Goal: Navigation & Orientation: Find specific page/section

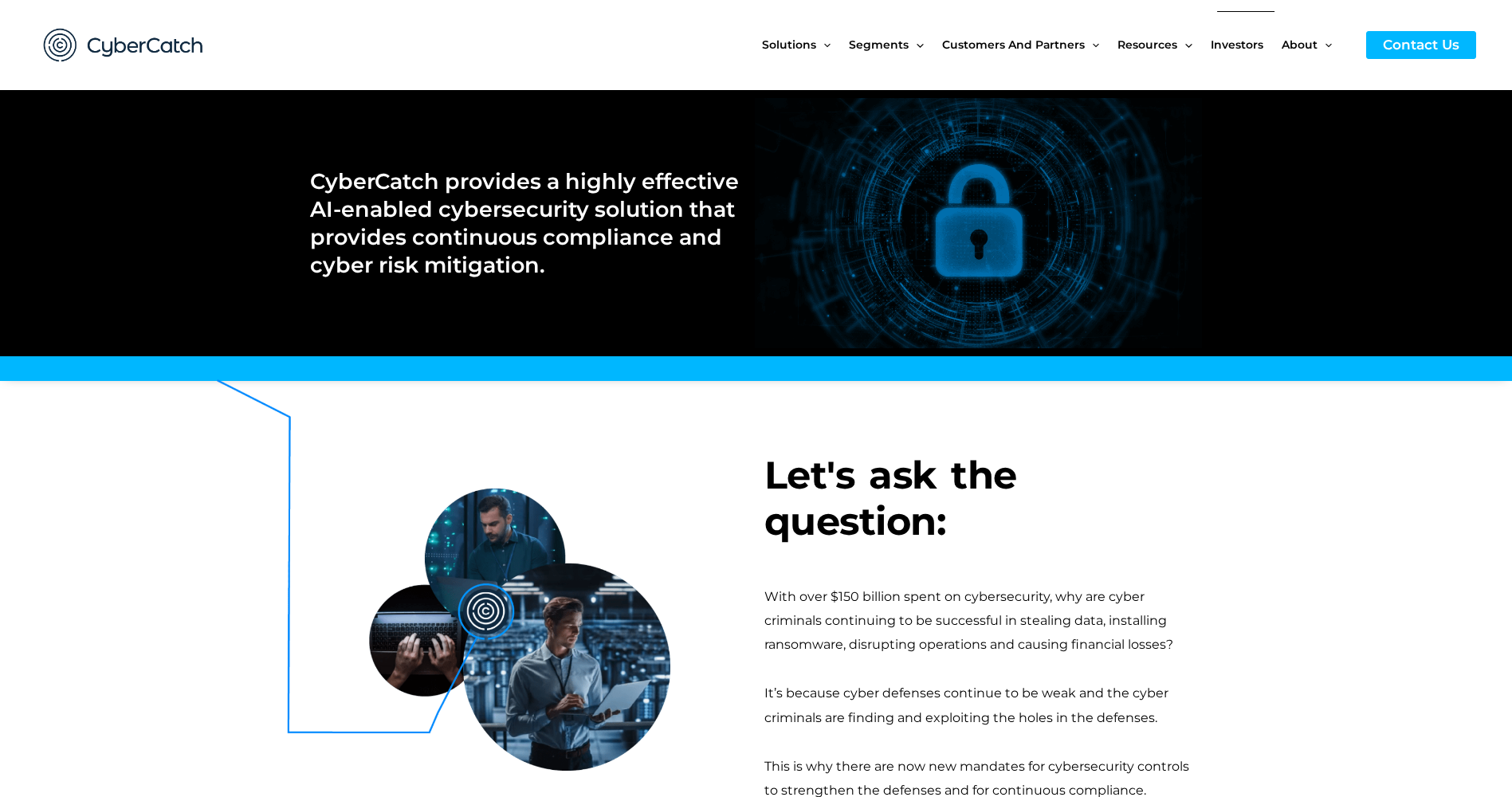
click at [1258, 44] on span "Investors" at bounding box center [1237, 44] width 53 height 67
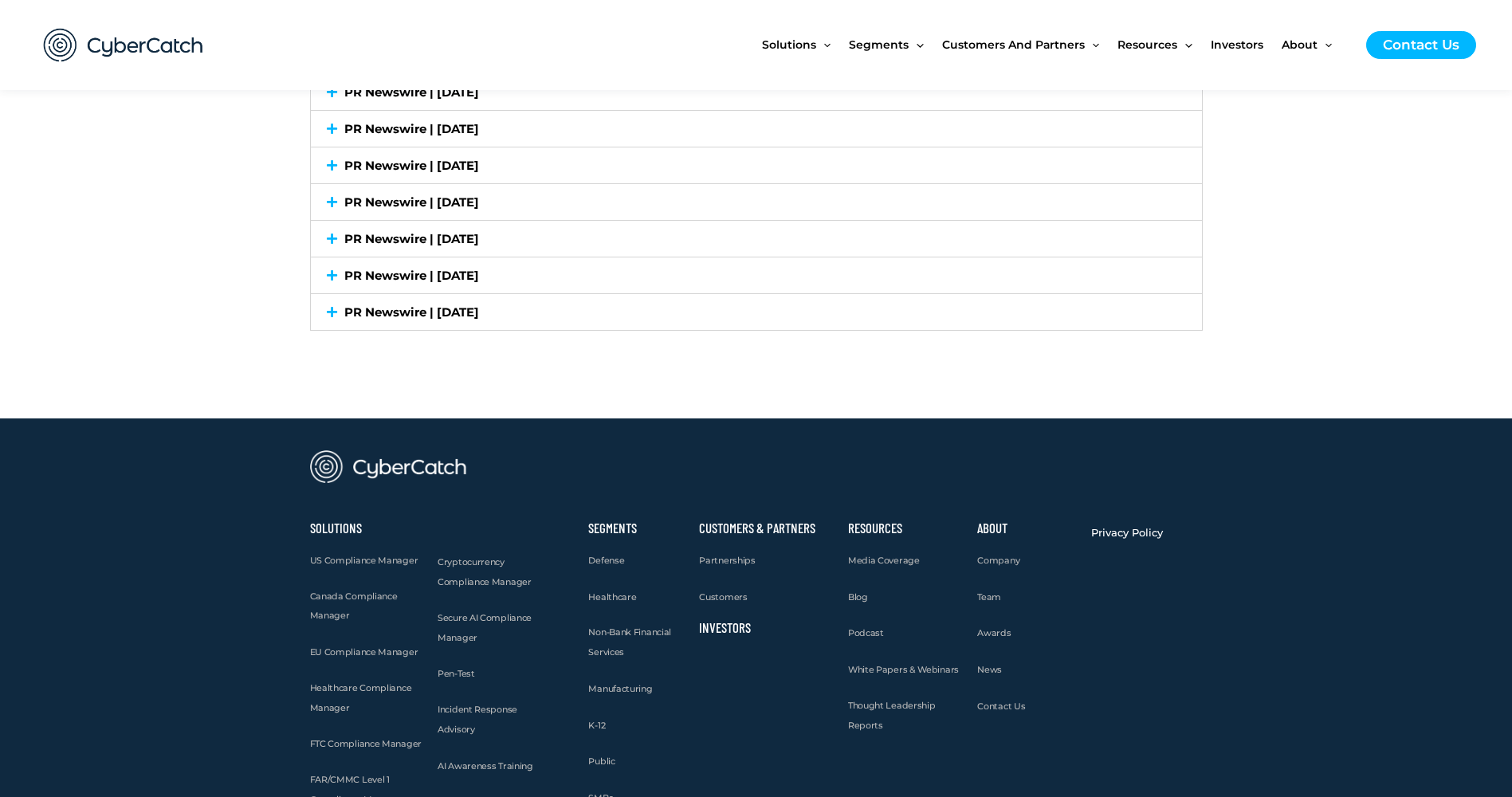
scroll to position [4689, 0]
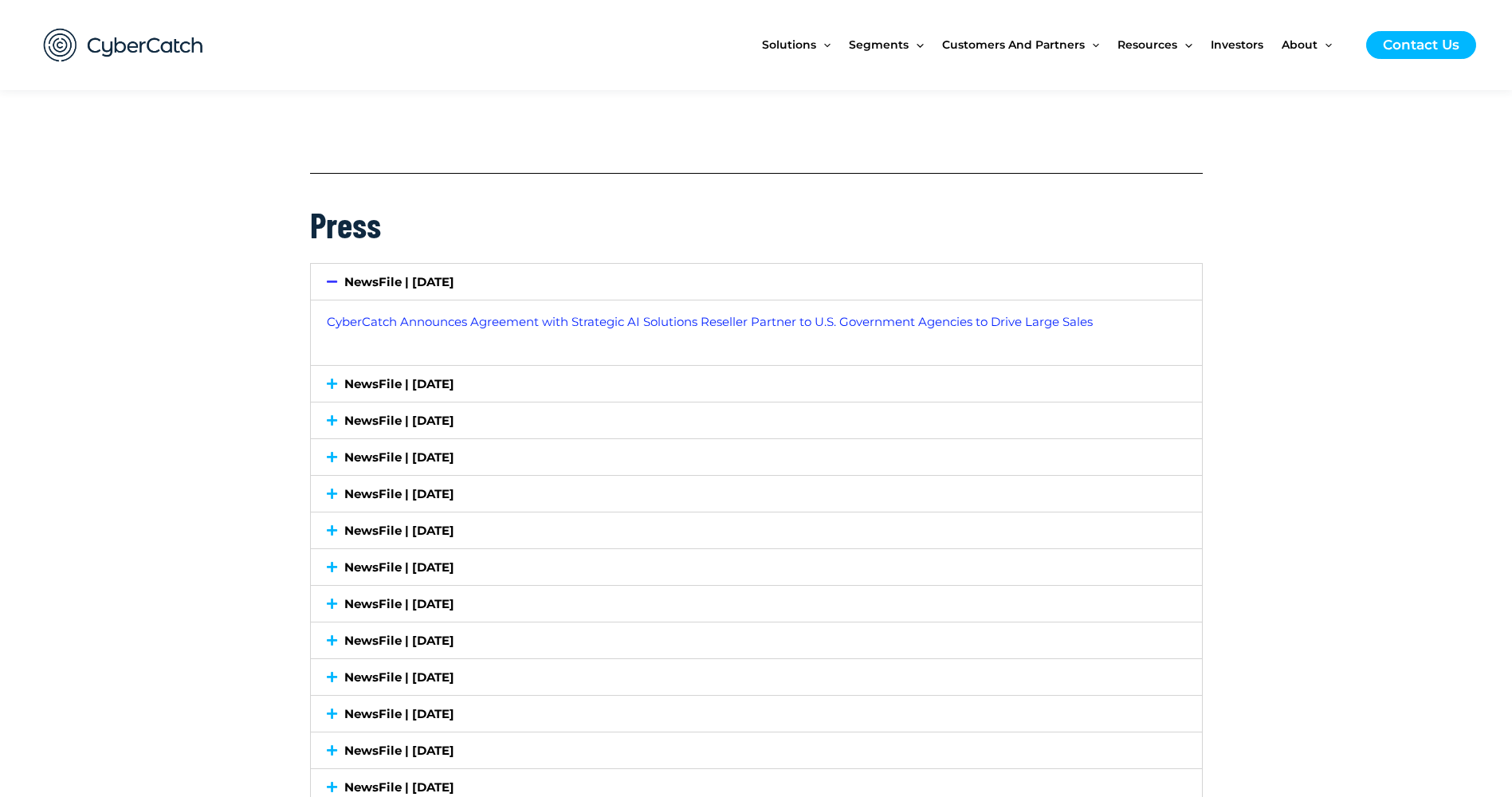
scroll to position [4013, 0]
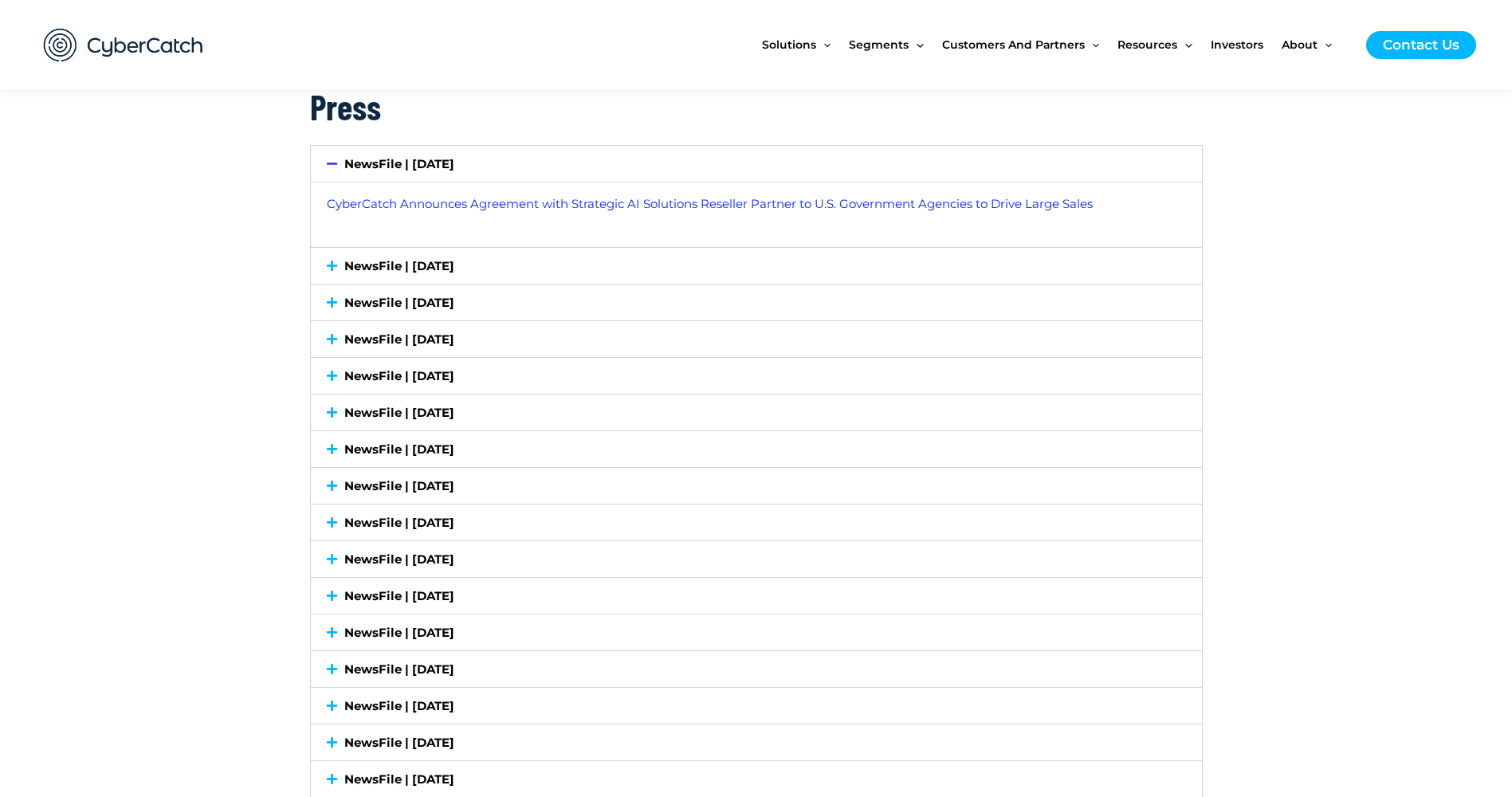
click at [335, 264] on icon at bounding box center [332, 265] width 10 height 12
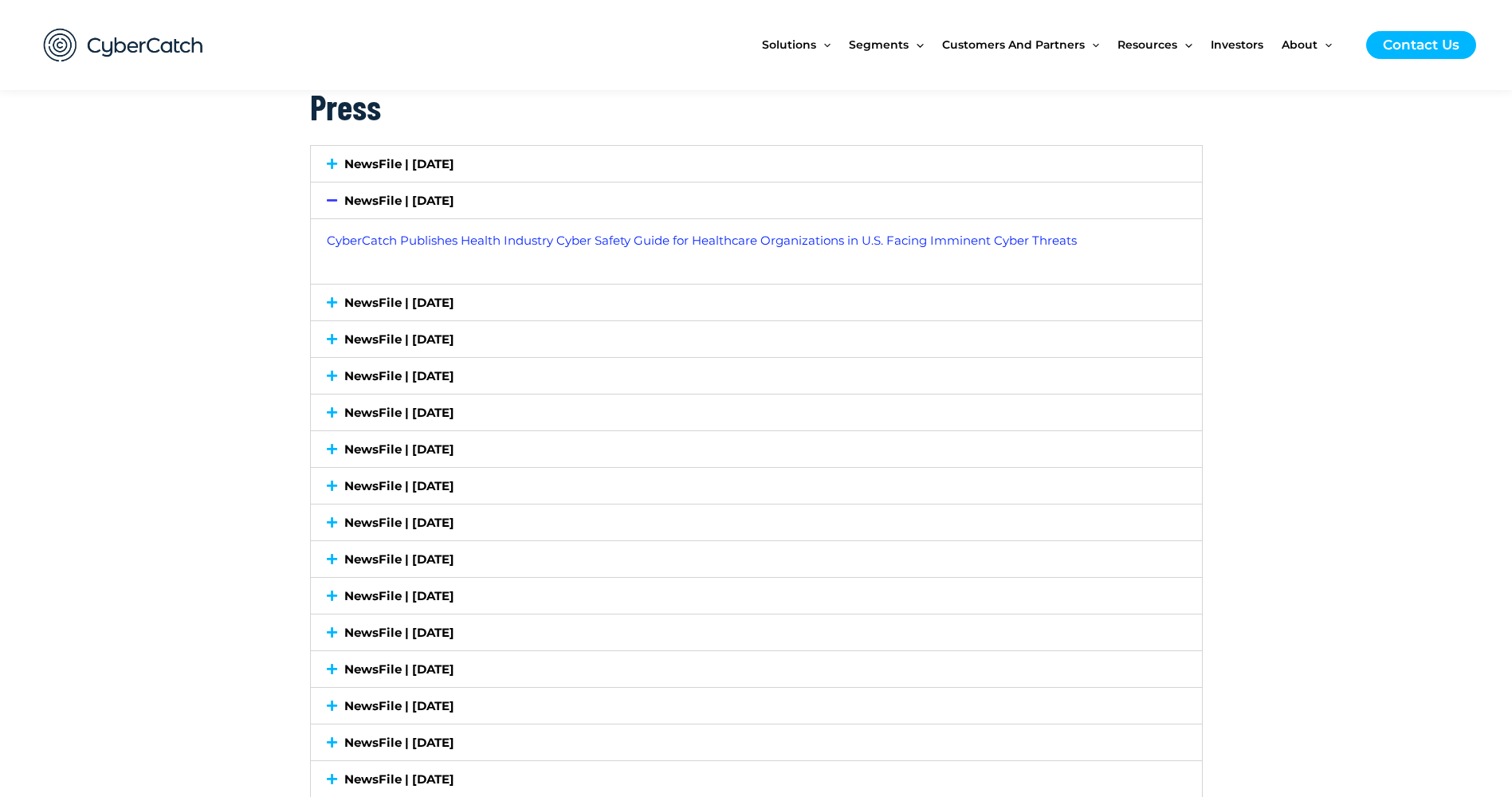
click at [332, 307] on icon at bounding box center [332, 302] width 10 height 12
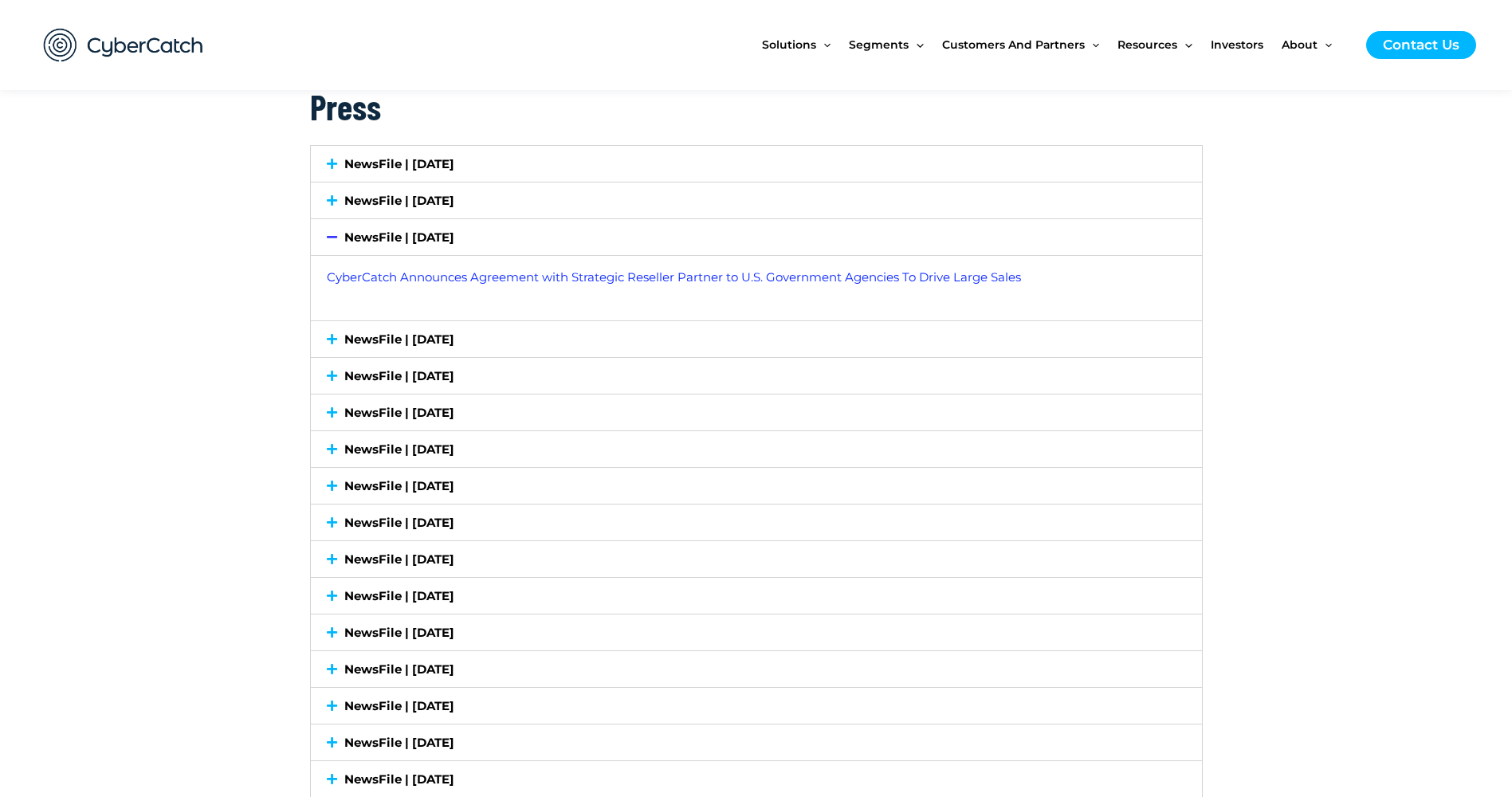
click at [334, 340] on icon at bounding box center [332, 339] width 10 height 12
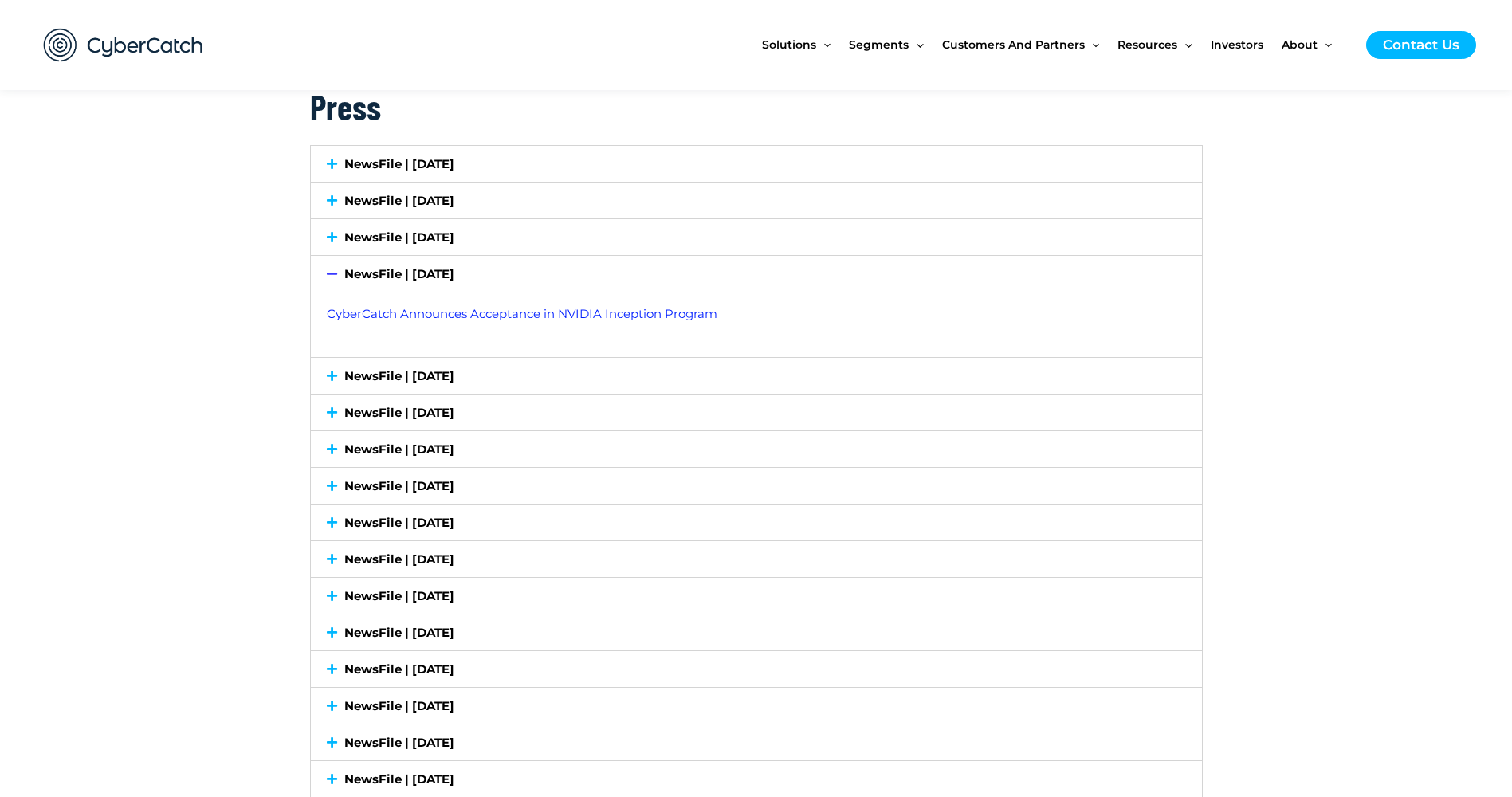
click at [334, 375] on icon at bounding box center [332, 375] width 10 height 12
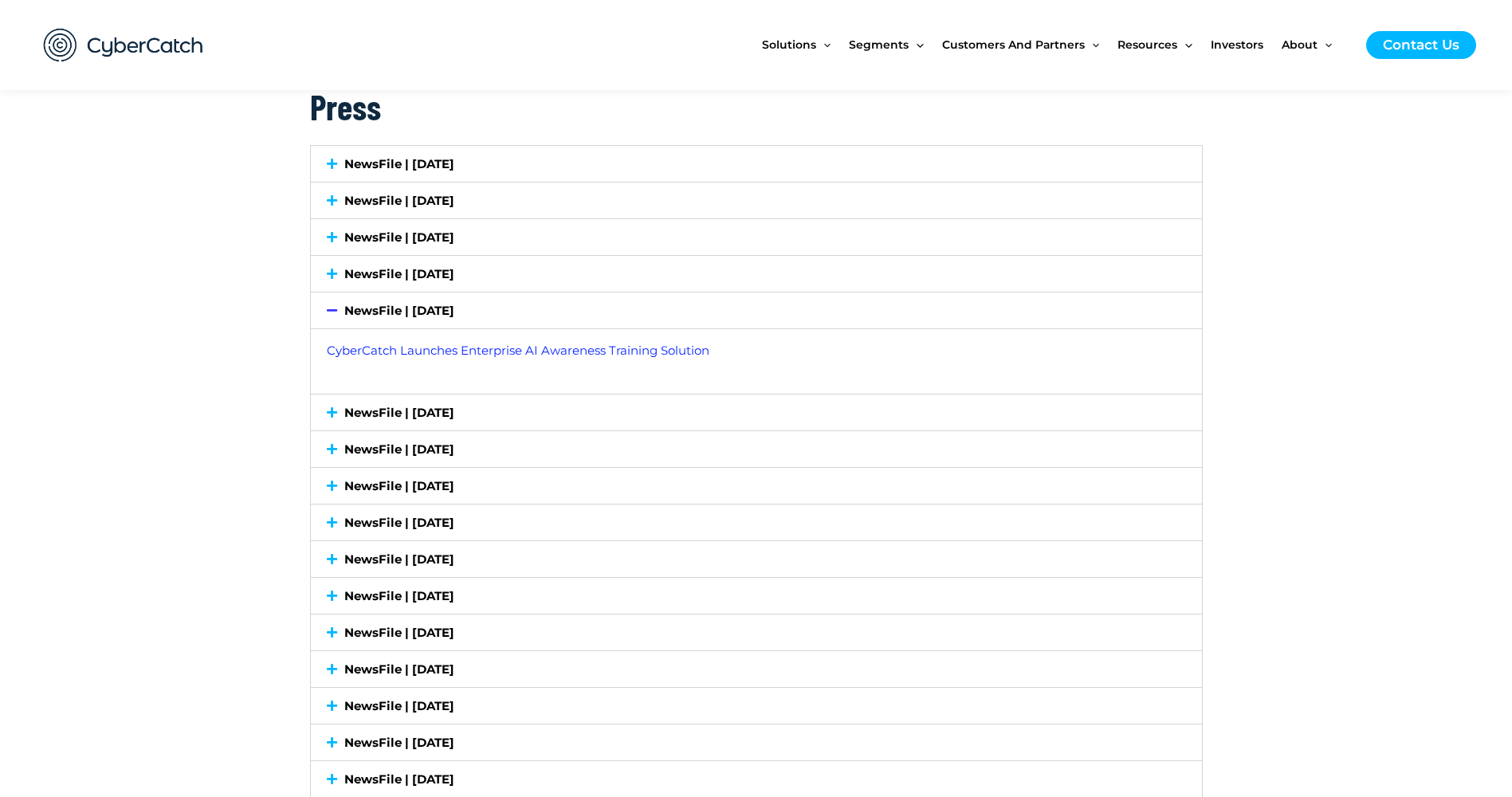
click at [330, 417] on icon at bounding box center [332, 412] width 10 height 12
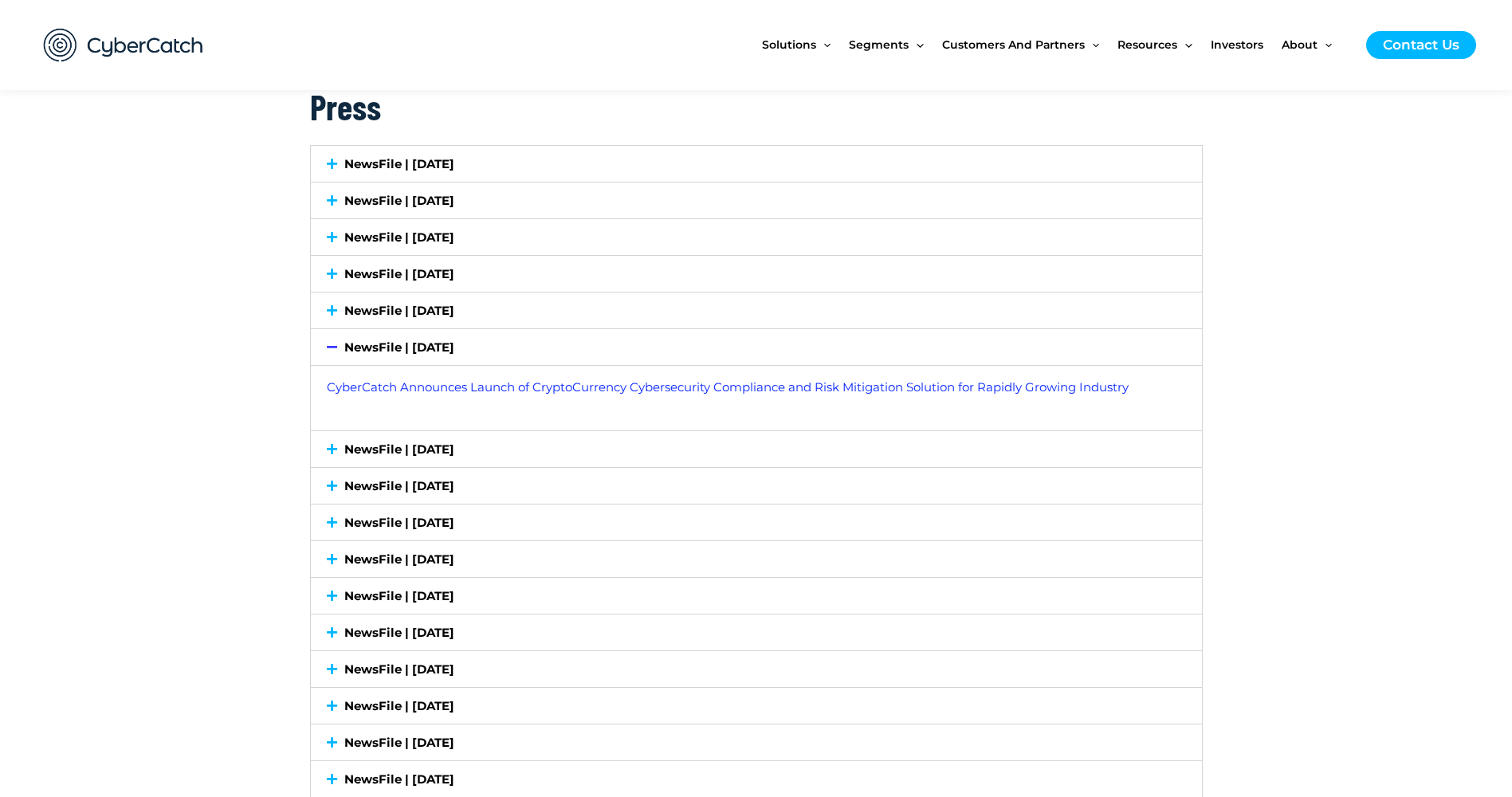
click at [334, 449] on icon at bounding box center [332, 449] width 10 height 12
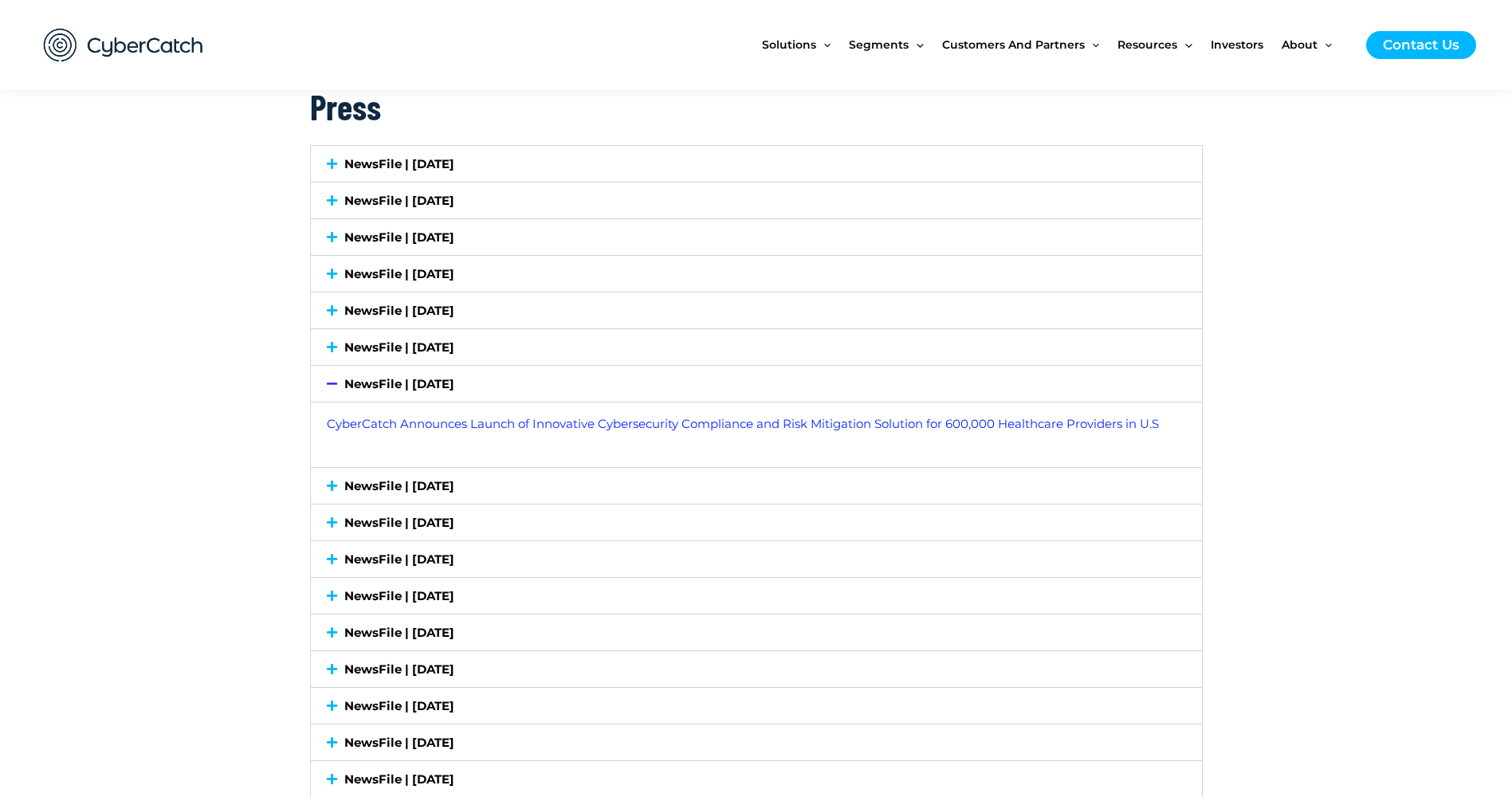
click at [333, 487] on icon at bounding box center [332, 486] width 10 height 12
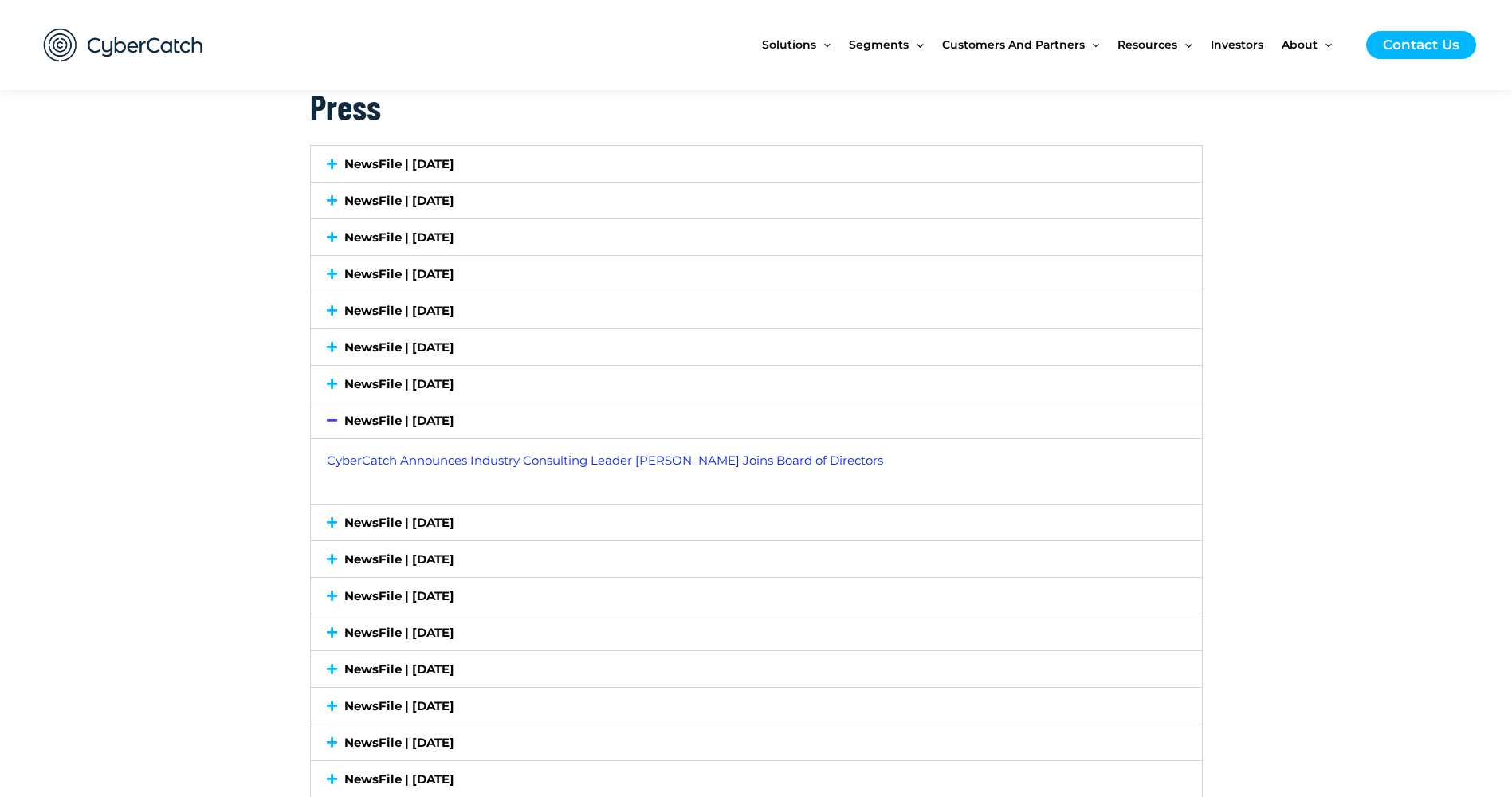
click at [333, 521] on icon at bounding box center [332, 522] width 10 height 12
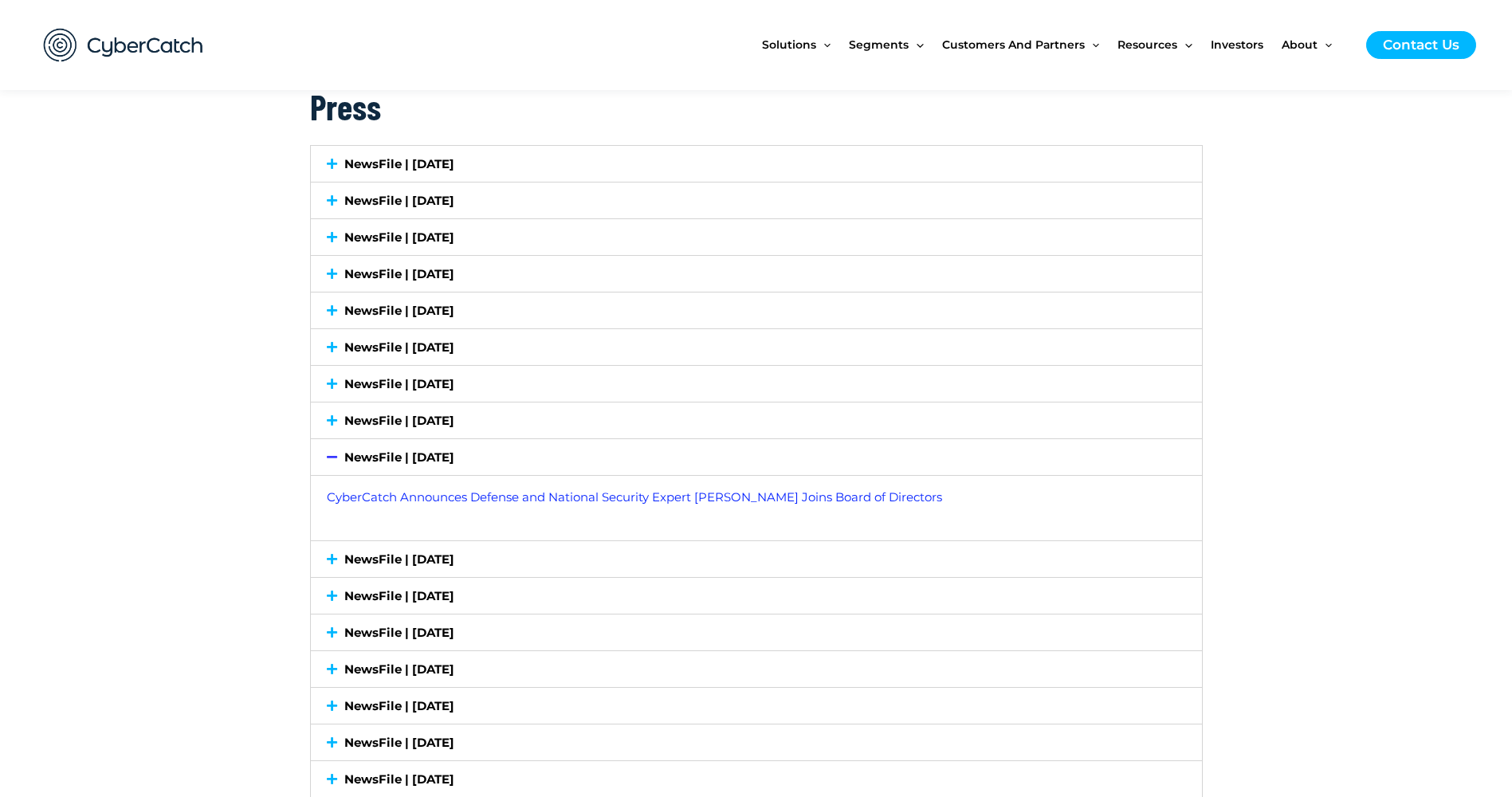
click at [334, 554] on icon at bounding box center [332, 558] width 10 height 12
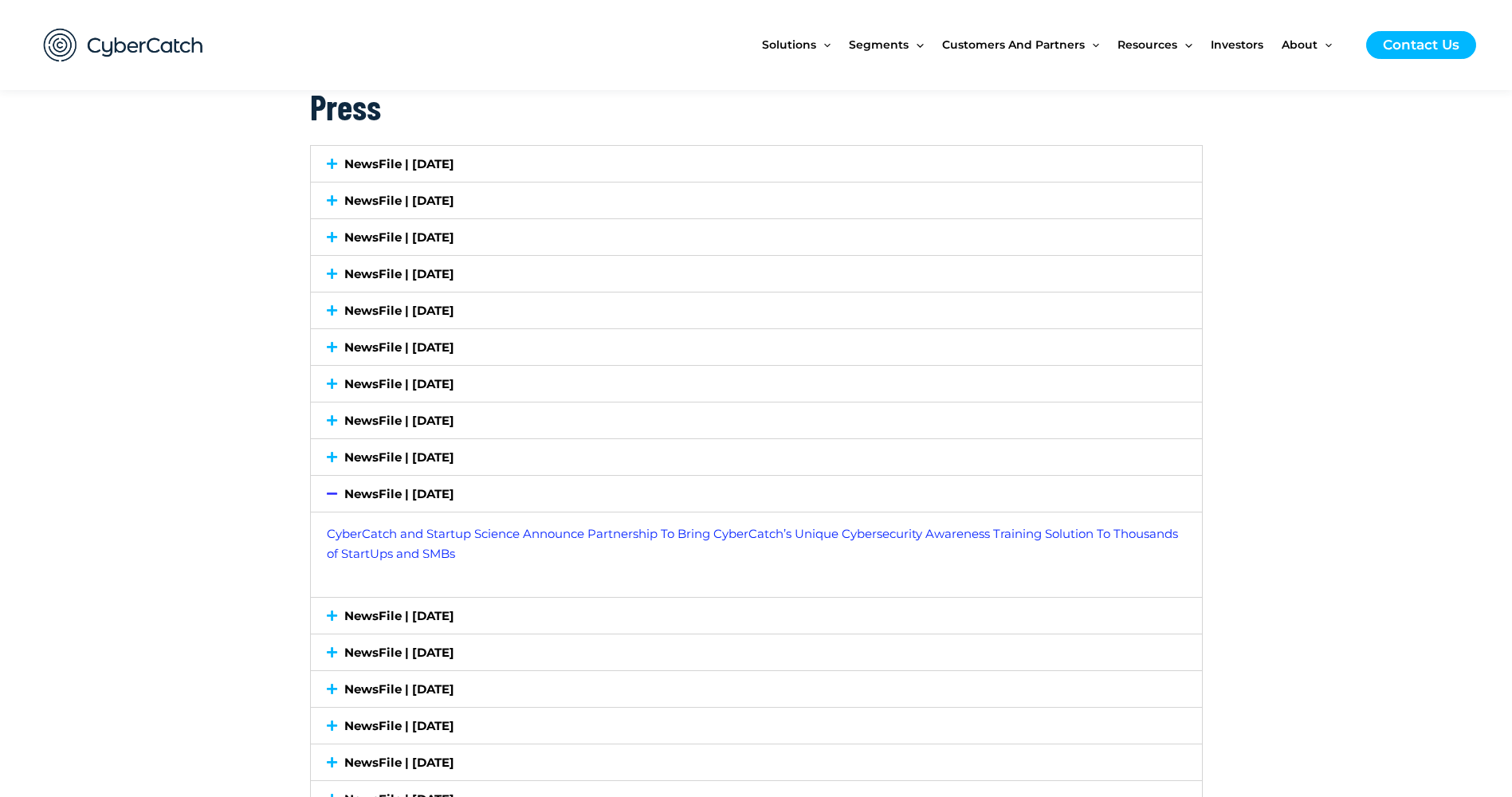
click at [329, 620] on icon at bounding box center [332, 615] width 10 height 12
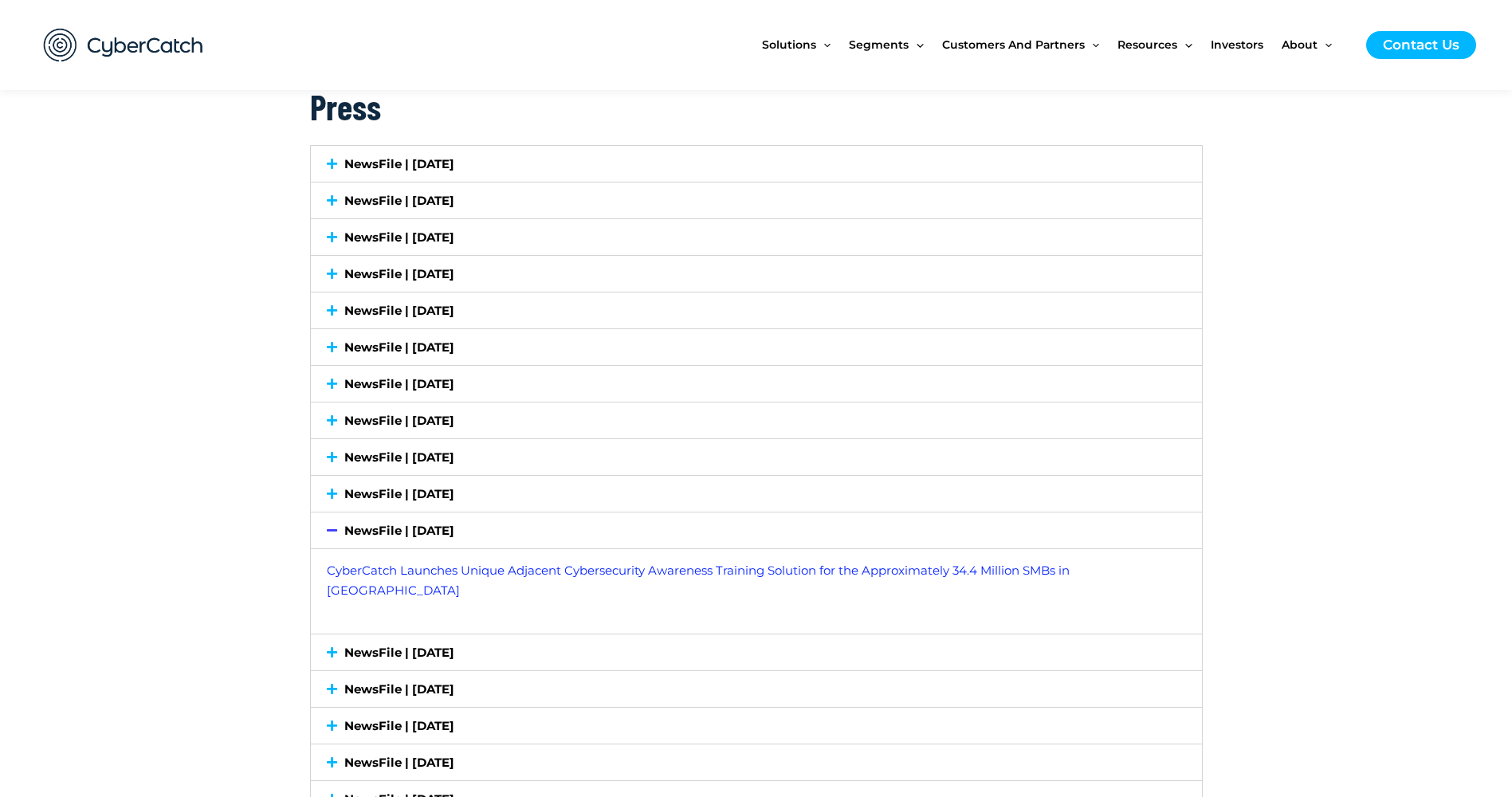
click at [329, 647] on icon at bounding box center [332, 652] width 10 height 12
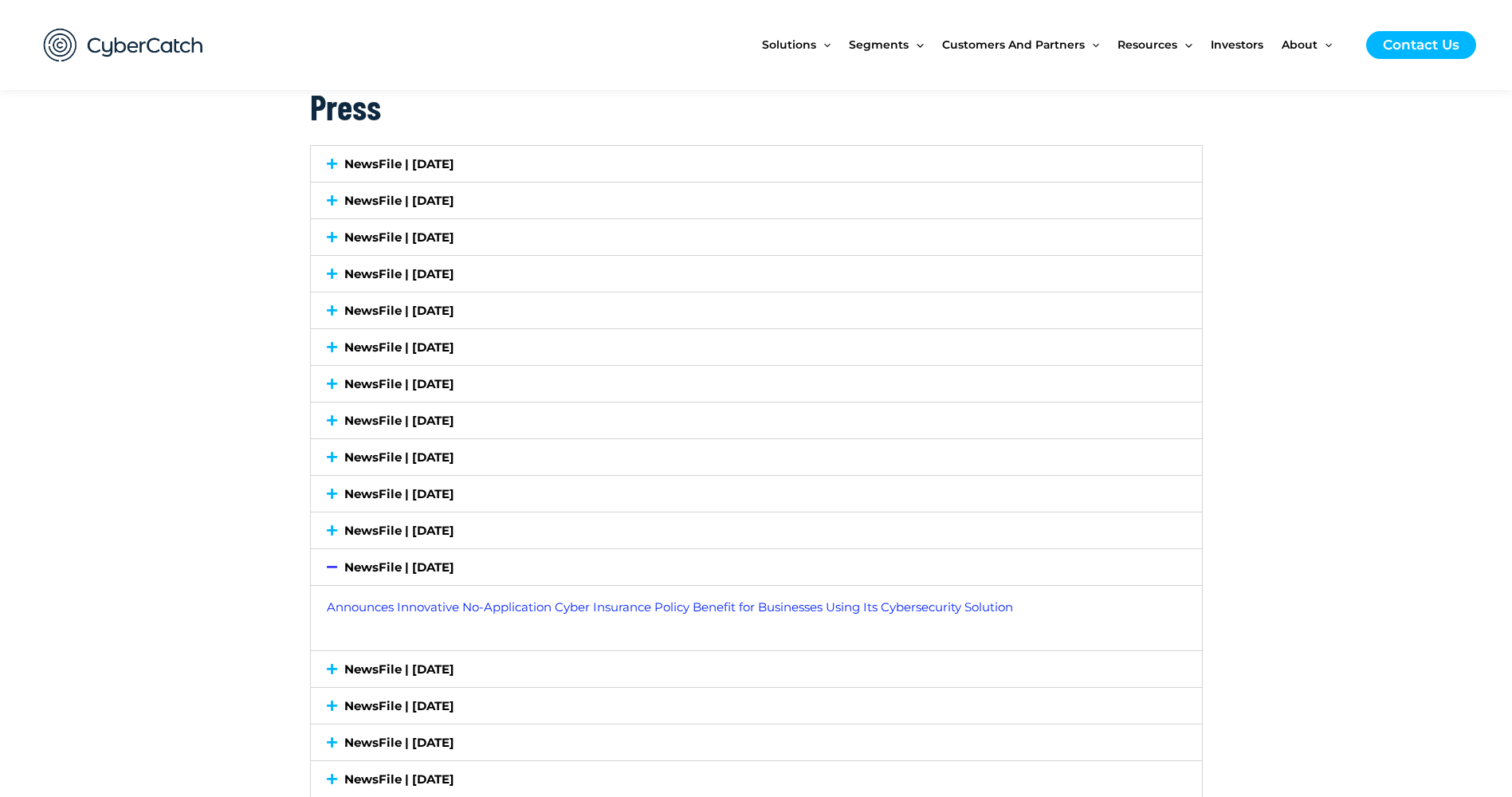
click at [327, 665] on icon at bounding box center [332, 669] width 10 height 12
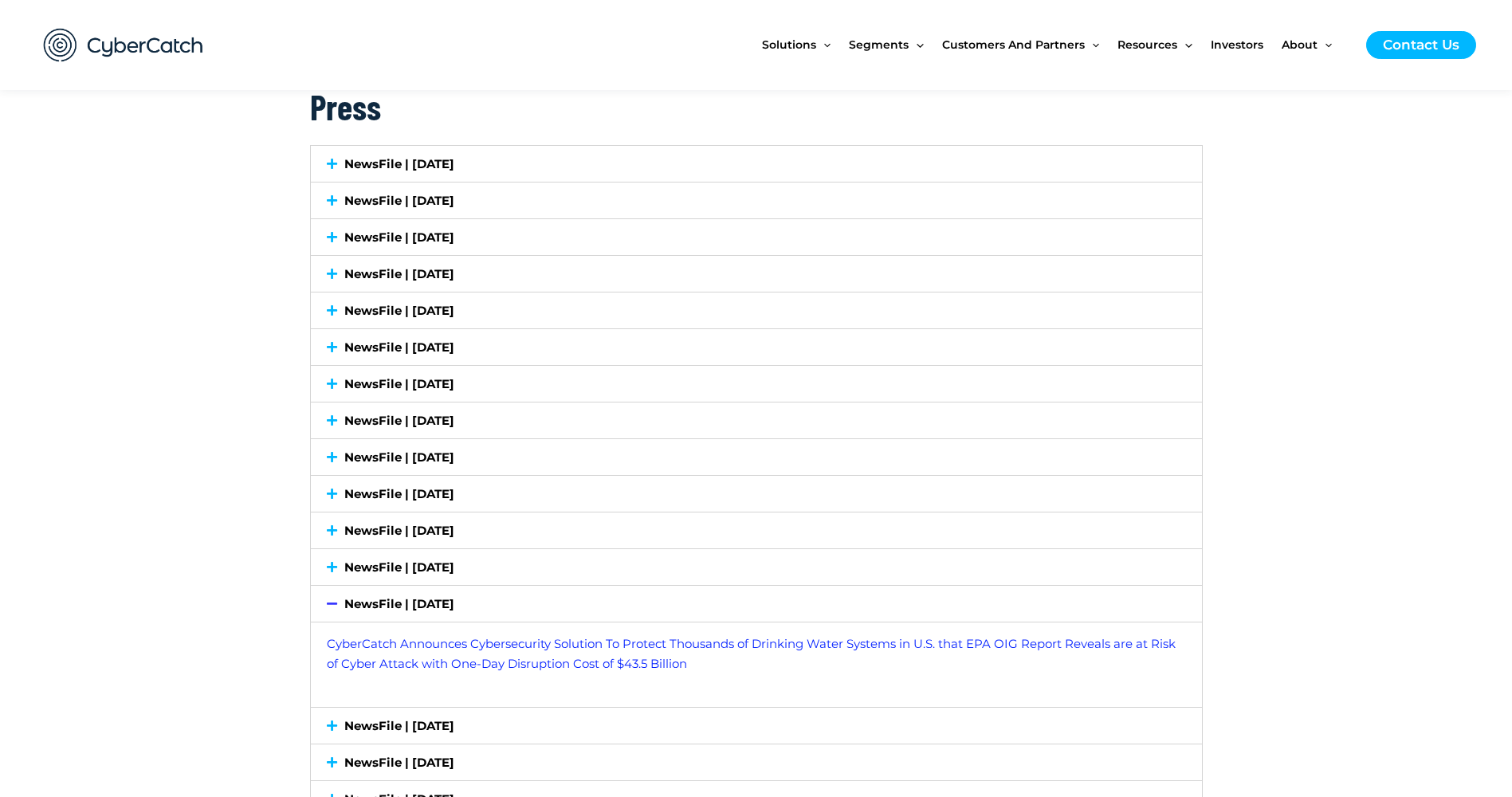
click at [328, 730] on icon at bounding box center [332, 725] width 10 height 12
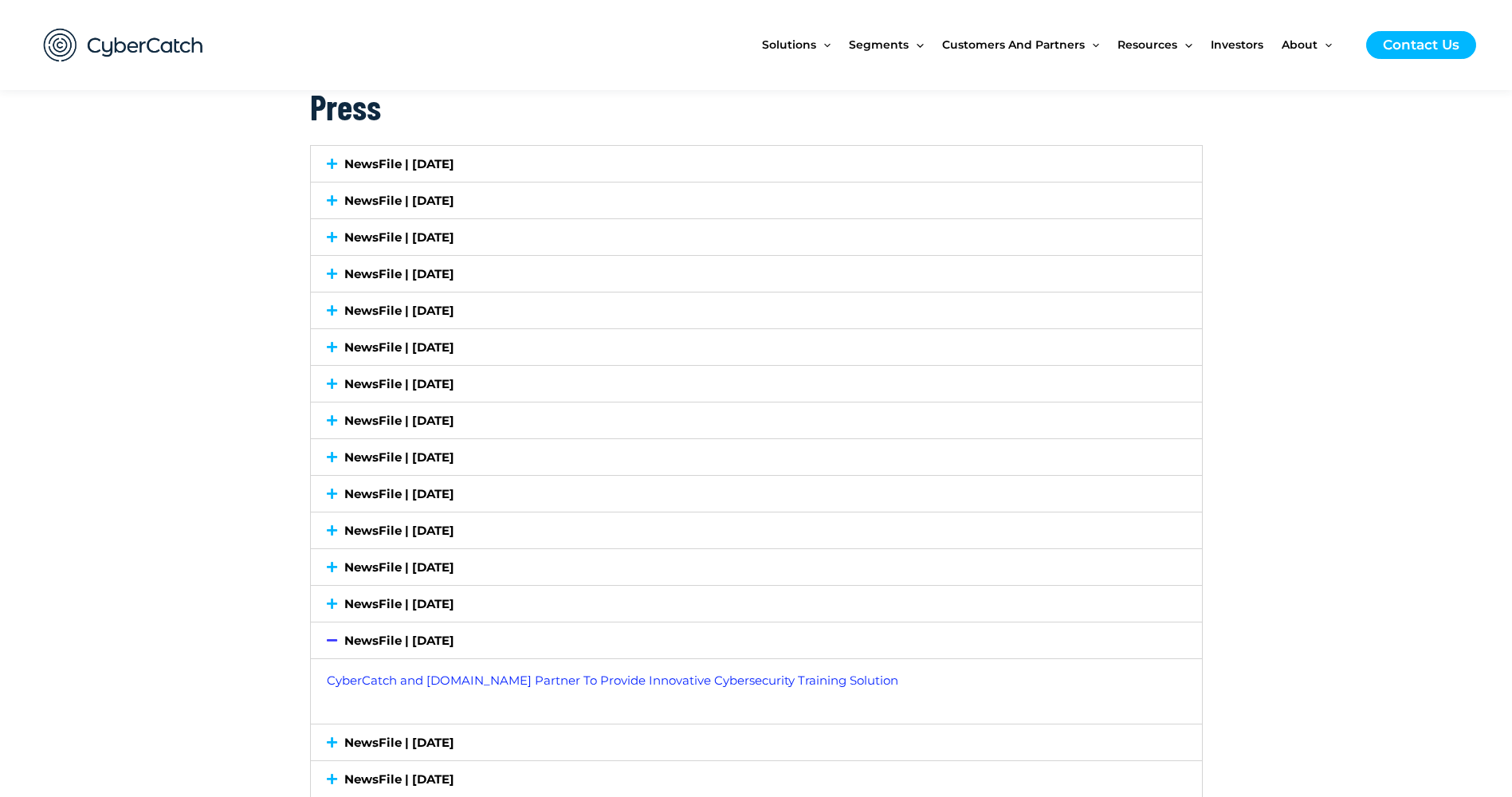
click at [334, 744] on icon at bounding box center [332, 742] width 10 height 12
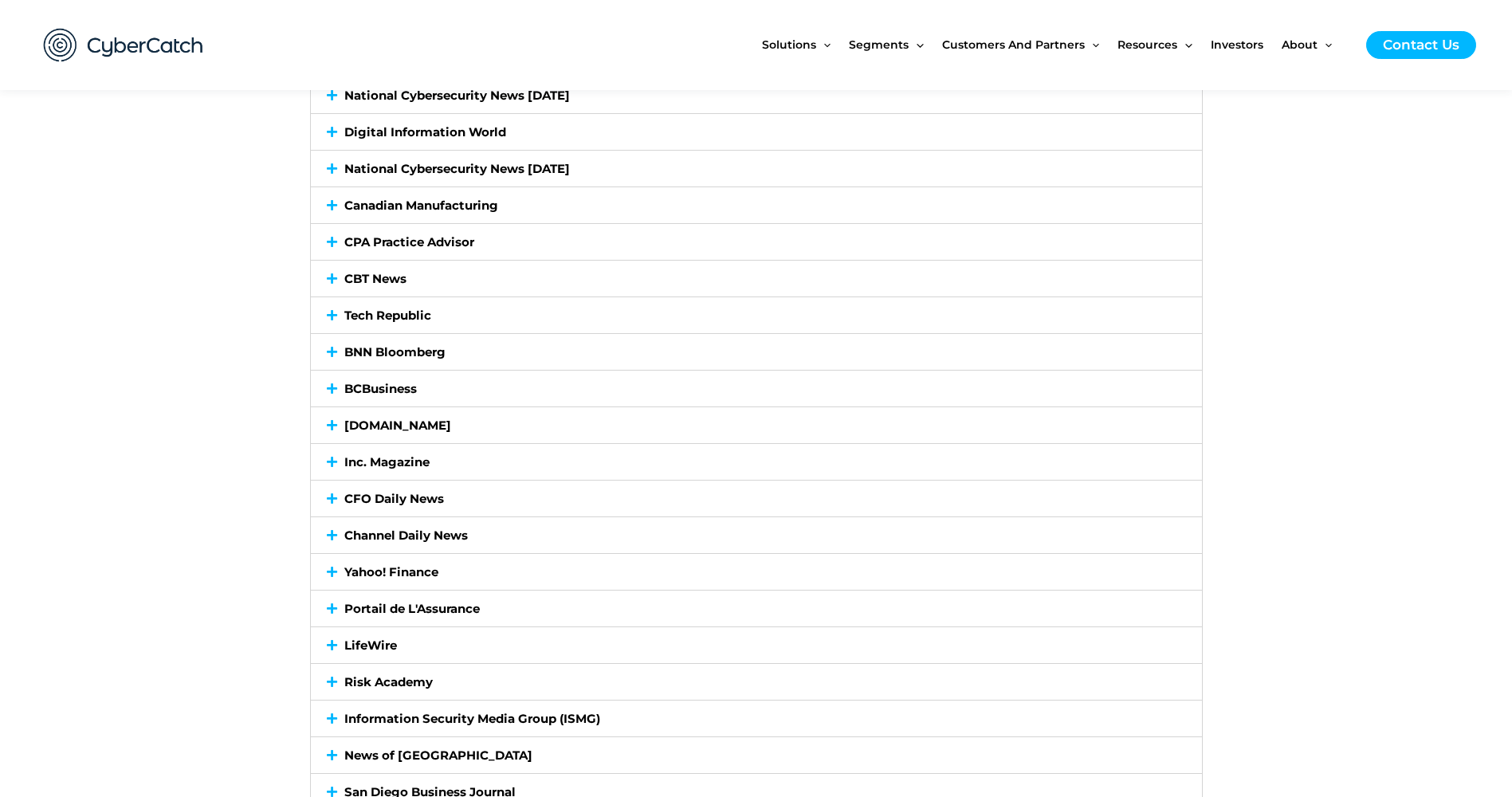
scroll to position [2259, 0]
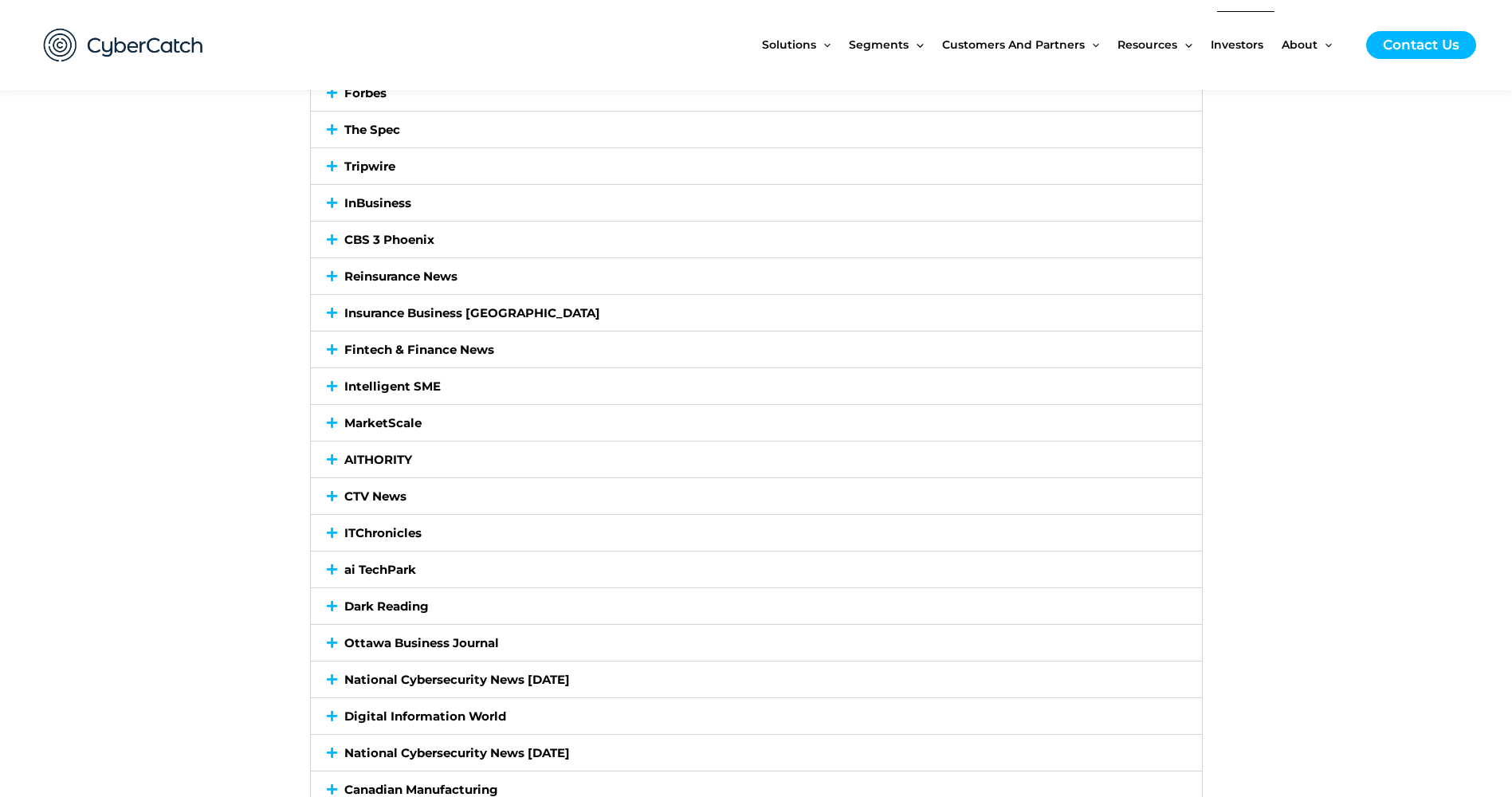
click at [1246, 46] on span "Investors" at bounding box center [1237, 44] width 53 height 67
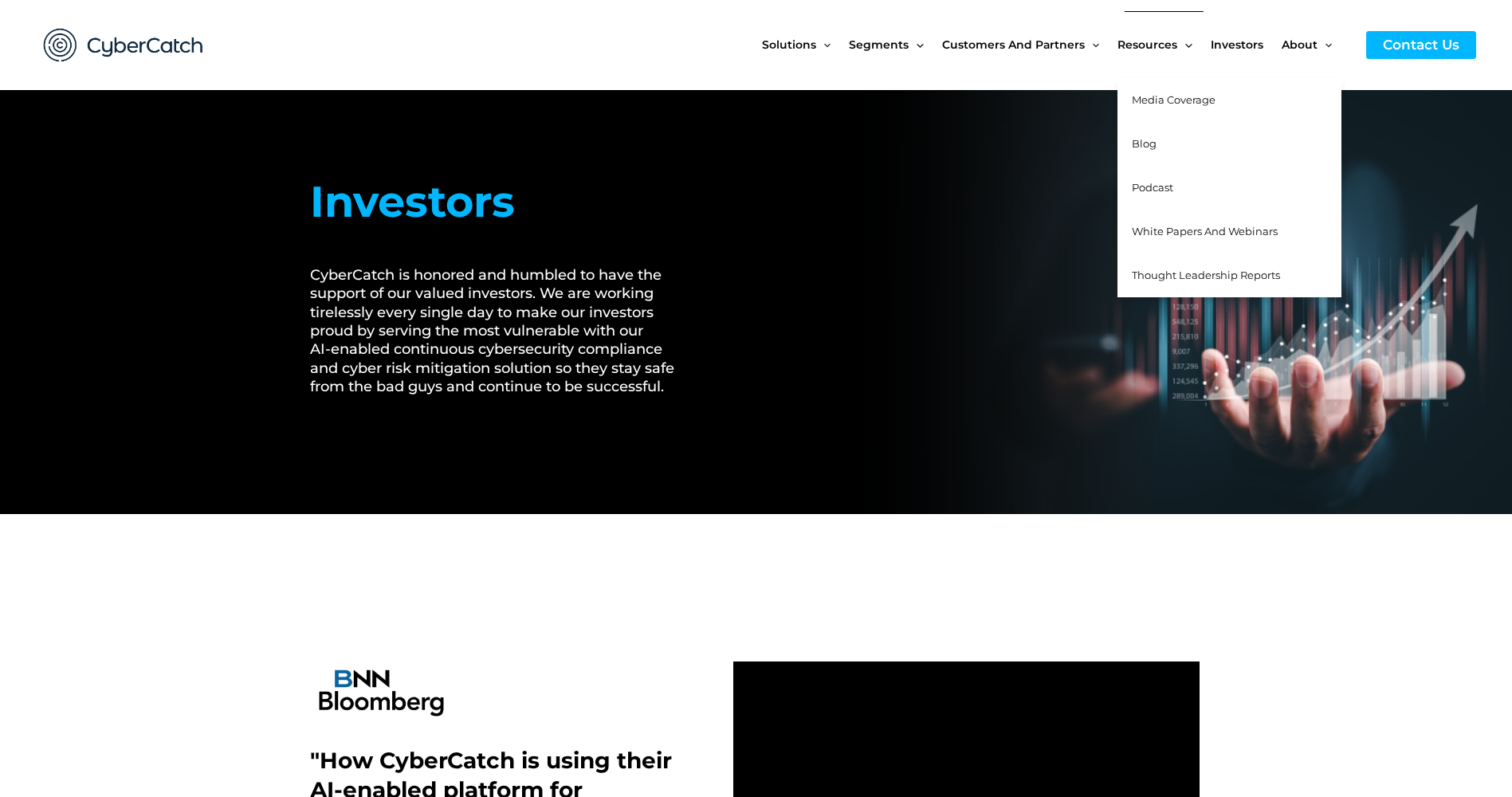
click at [1178, 227] on span "White Papers and Webinars" at bounding box center [1204, 231] width 146 height 13
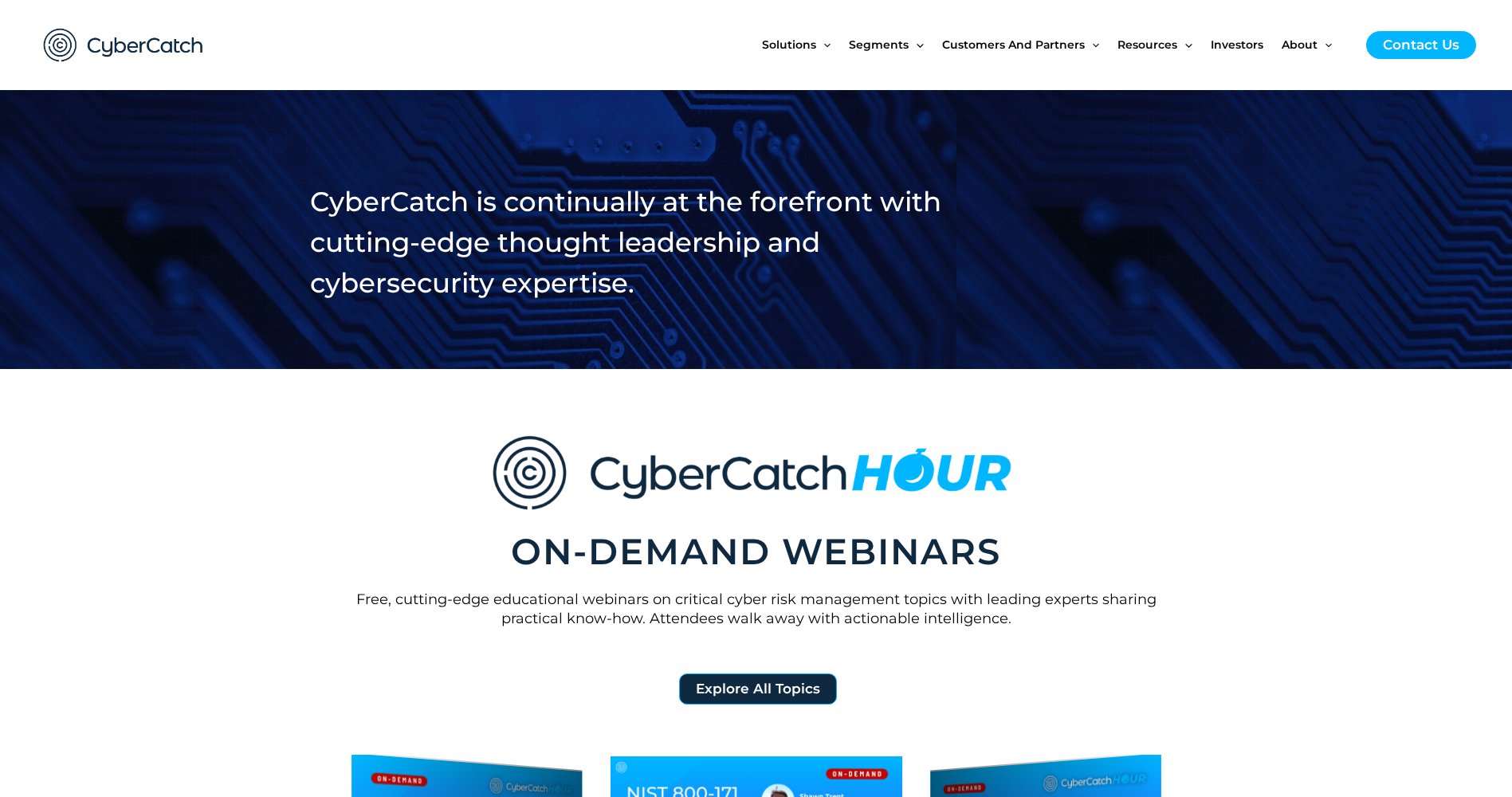
scroll to position [584, 0]
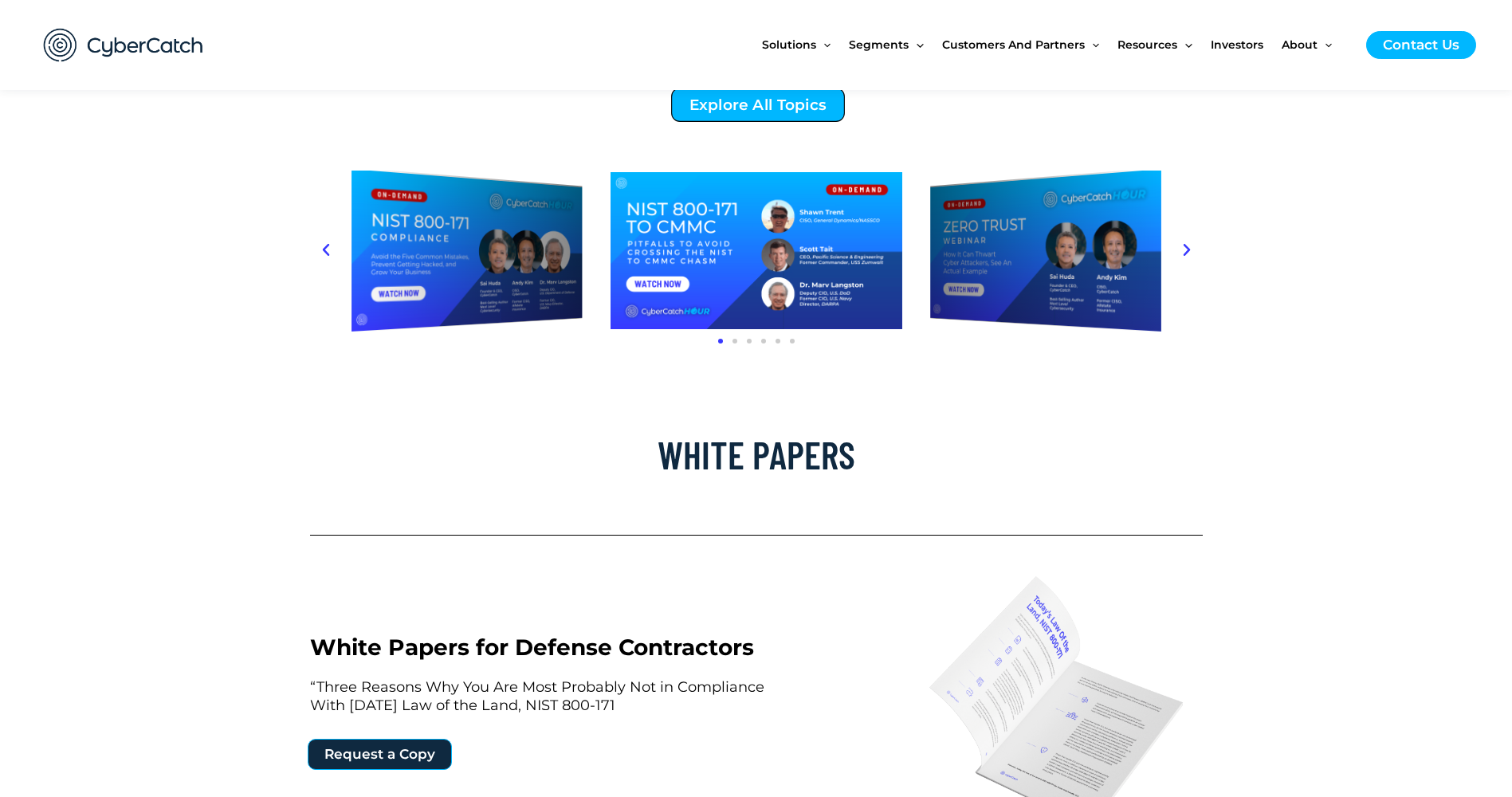
click at [781, 100] on span "Explore All Topics" at bounding box center [757, 105] width 137 height 15
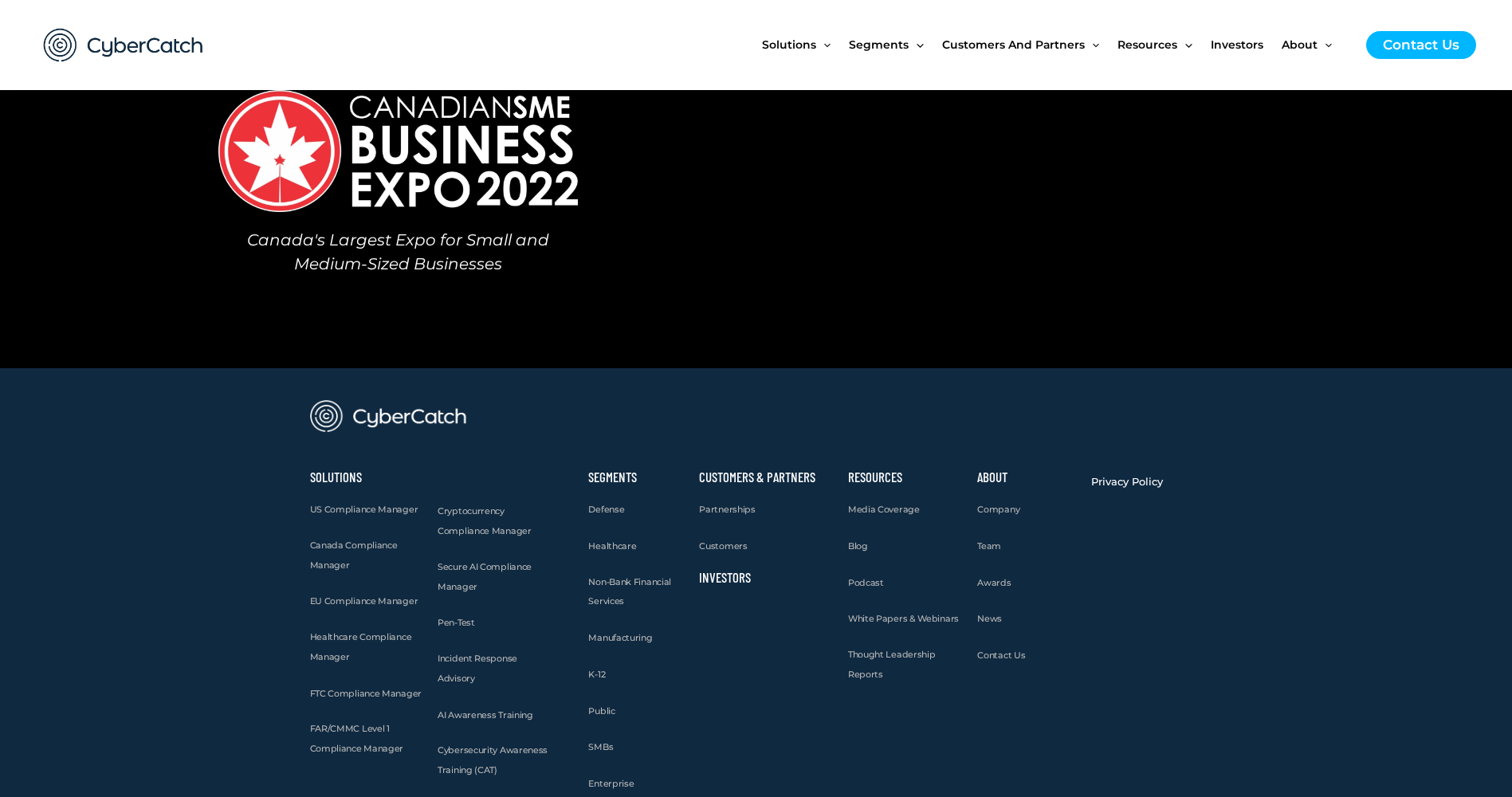
scroll to position [1671, 0]
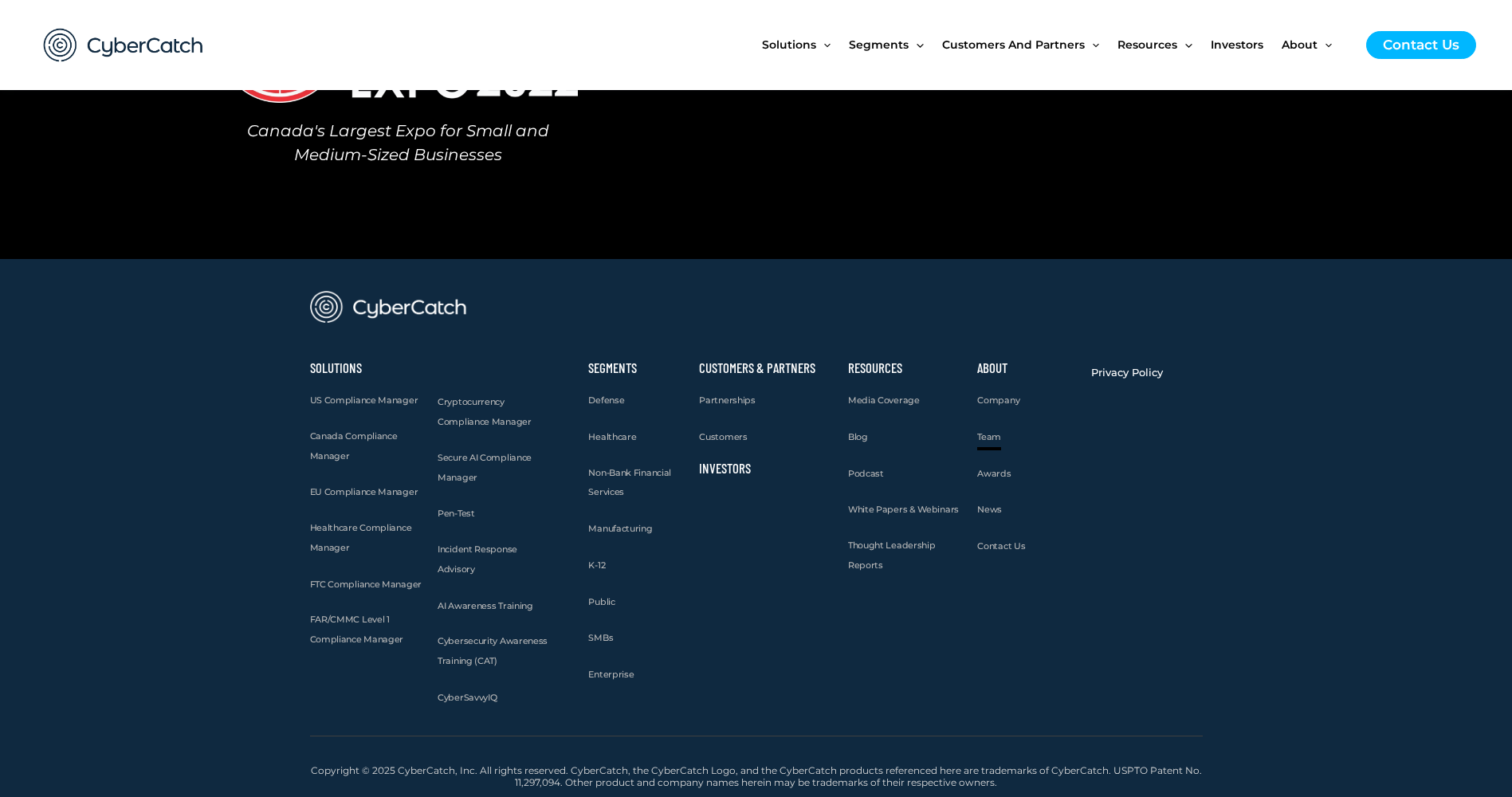
click at [987, 435] on span "Team" at bounding box center [990, 437] width 24 height 11
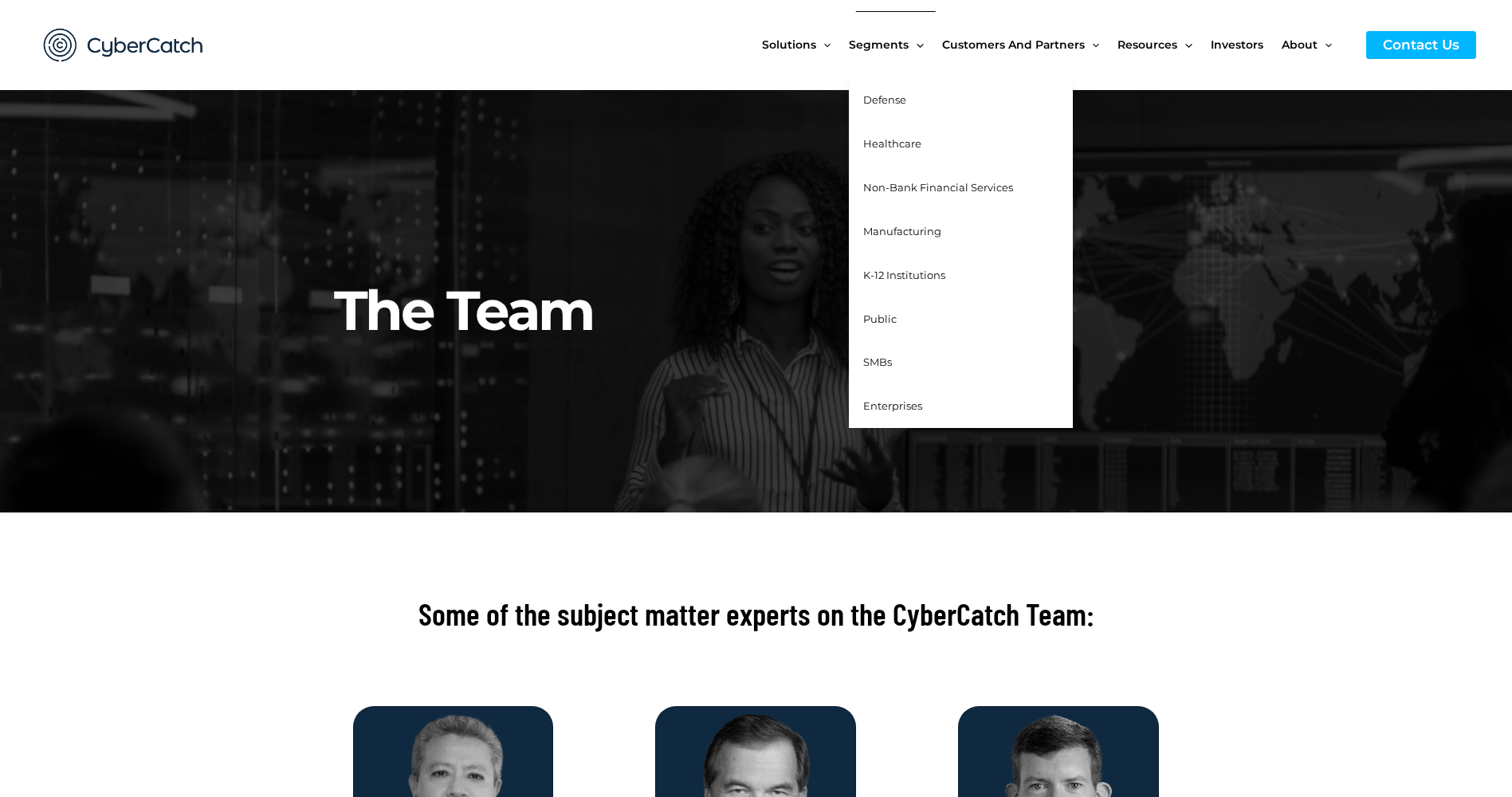
click at [881, 97] on span "Defense" at bounding box center [885, 100] width 43 height 13
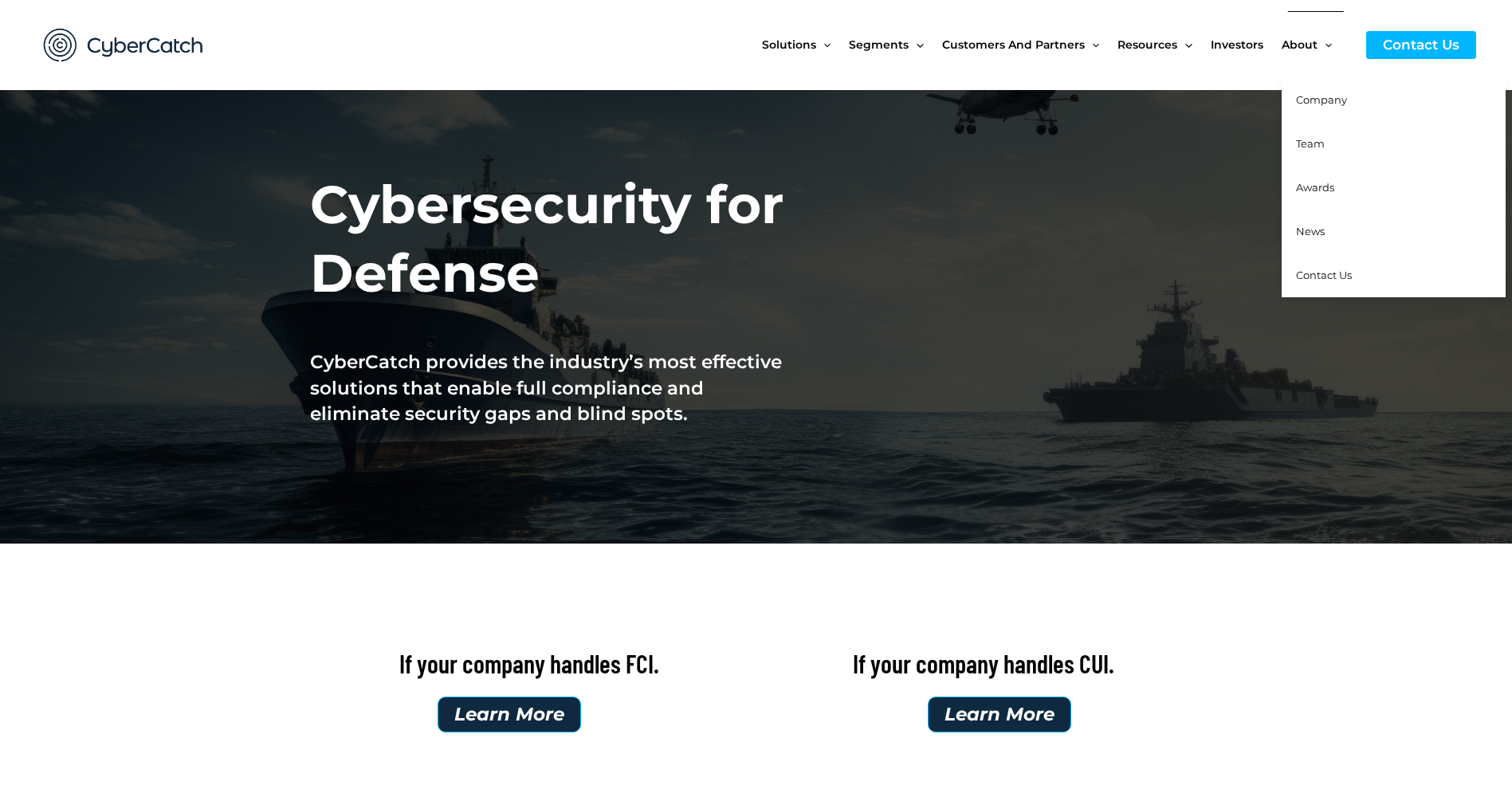
click at [1317, 147] on span "Team" at bounding box center [1310, 144] width 29 height 13
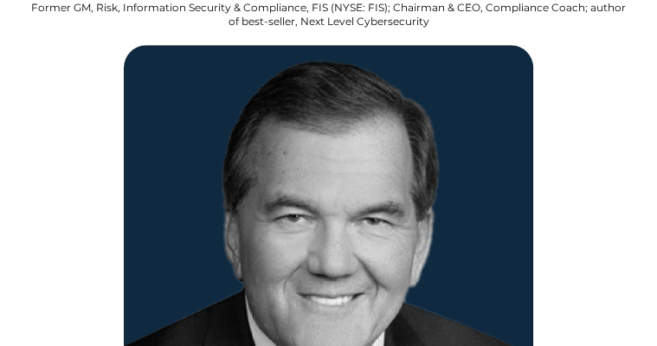
scroll to position [761, 0]
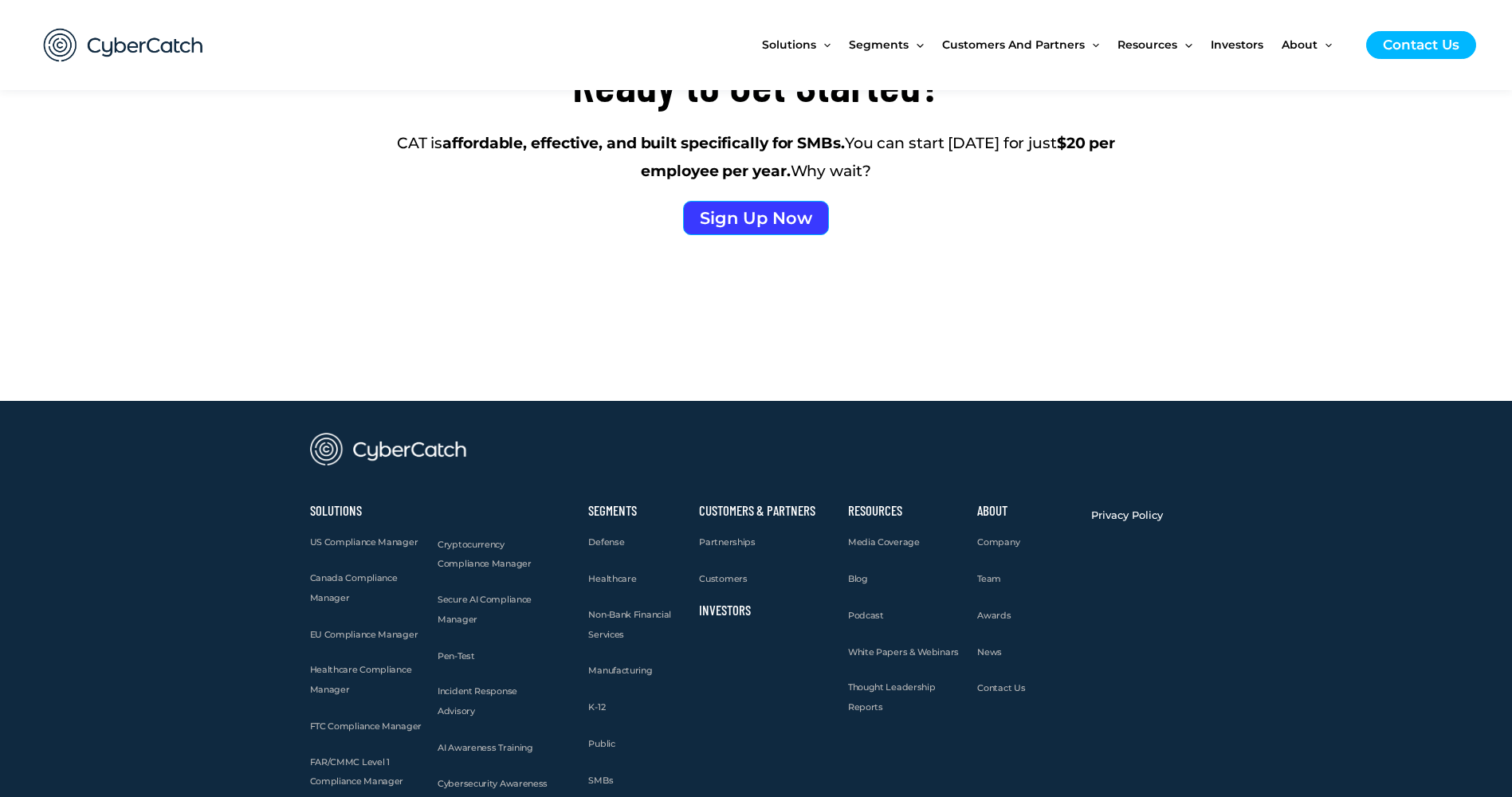
scroll to position [3880, 0]
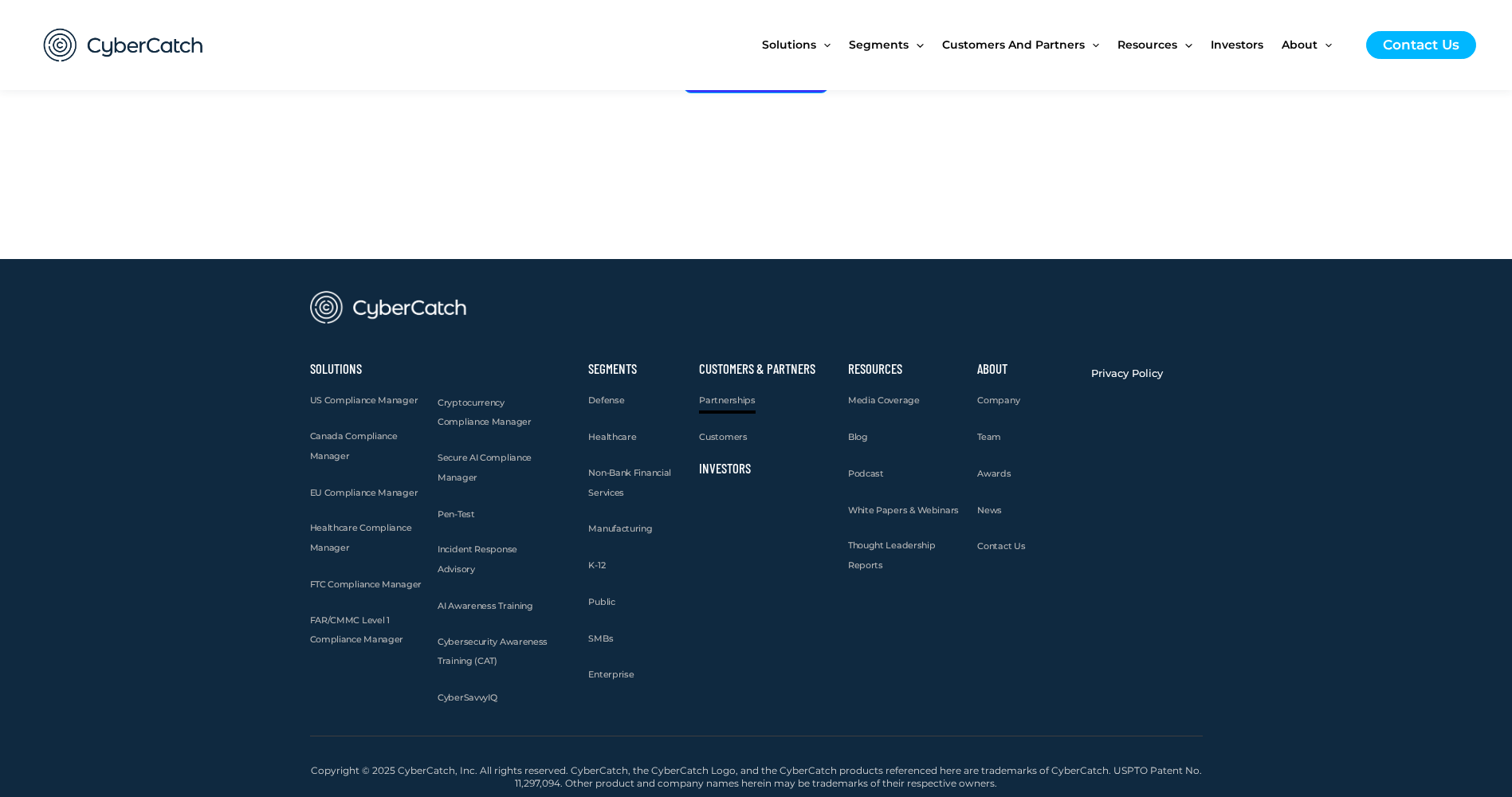
click at [724, 401] on span "Partnerships" at bounding box center [727, 400] width 56 height 11
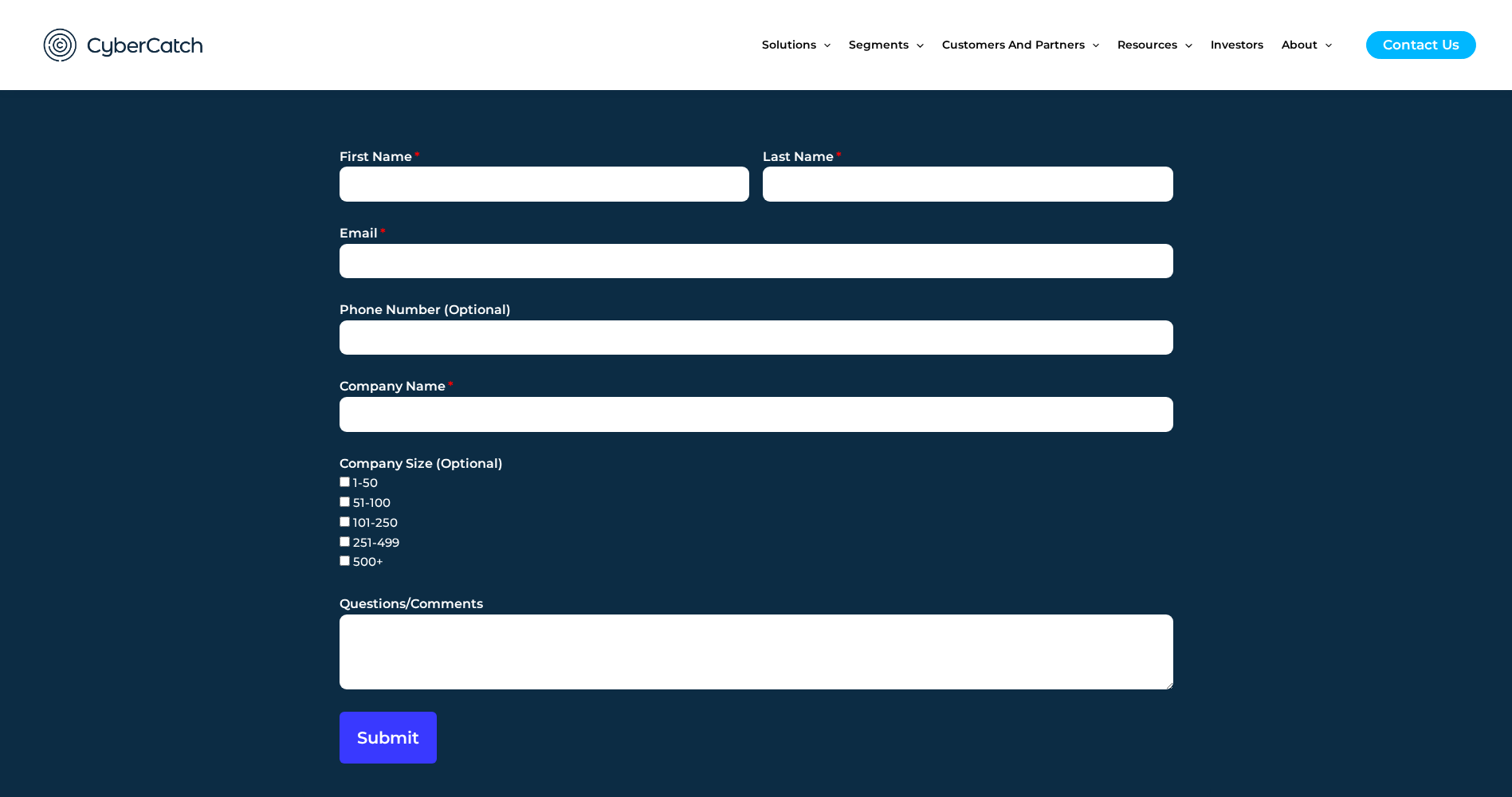
scroll to position [4152, 0]
